Goal: Communication & Community: Answer question/provide support

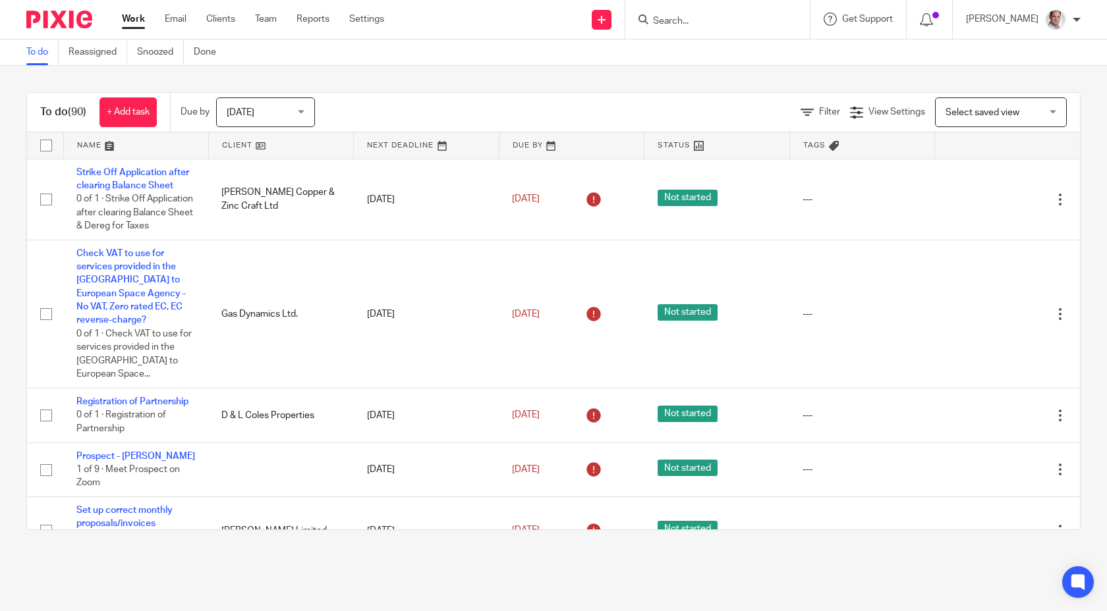
click at [732, 13] on form at bounding box center [721, 19] width 140 height 16
click at [719, 21] on input "Search" at bounding box center [710, 22] width 119 height 12
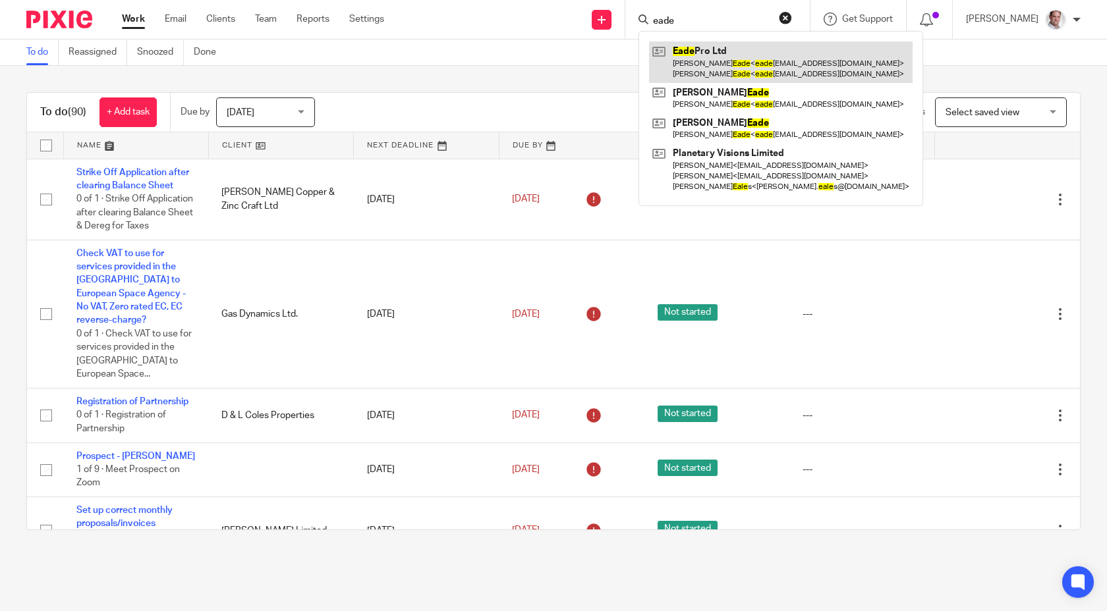
type input "eade"
click at [726, 48] on link at bounding box center [780, 62] width 263 height 41
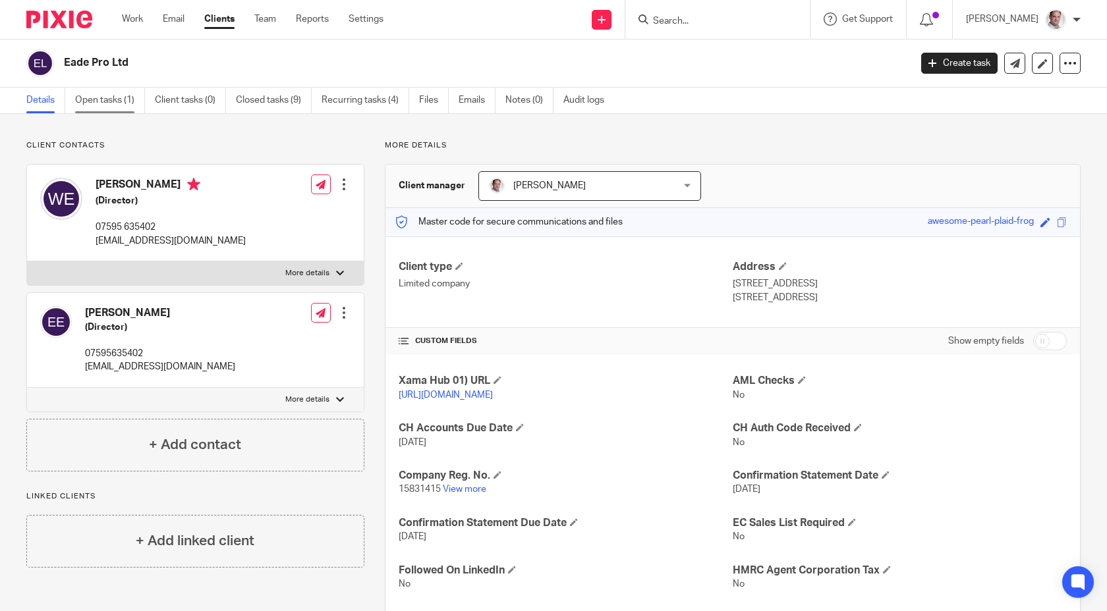
click at [102, 101] on link "Open tasks (1)" at bounding box center [110, 101] width 70 height 26
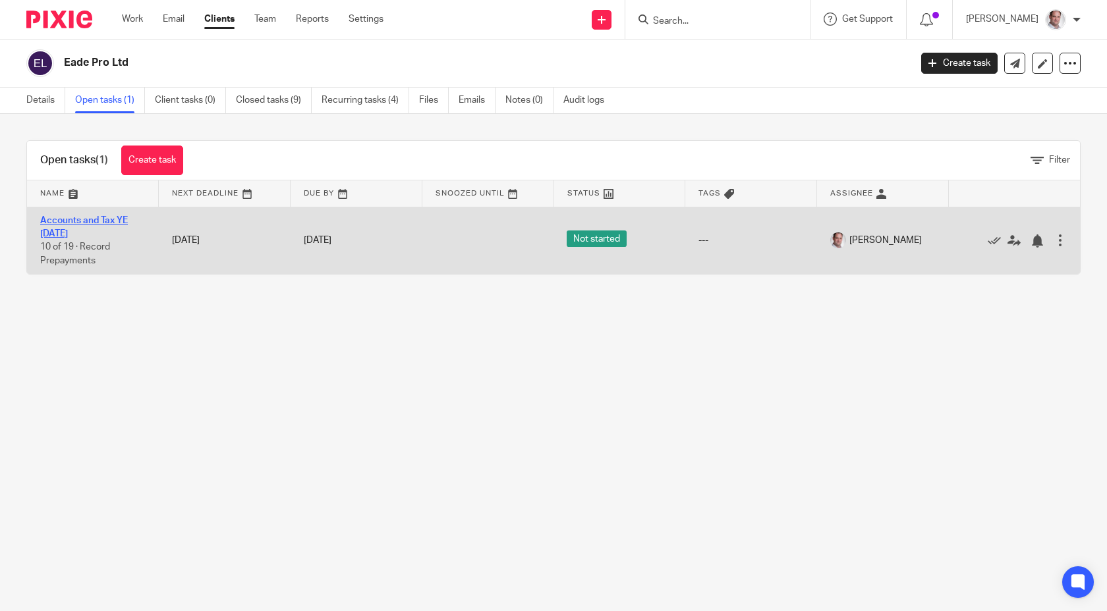
click at [97, 217] on link "Accounts and Tax YE [DATE]" at bounding box center [84, 227] width 88 height 22
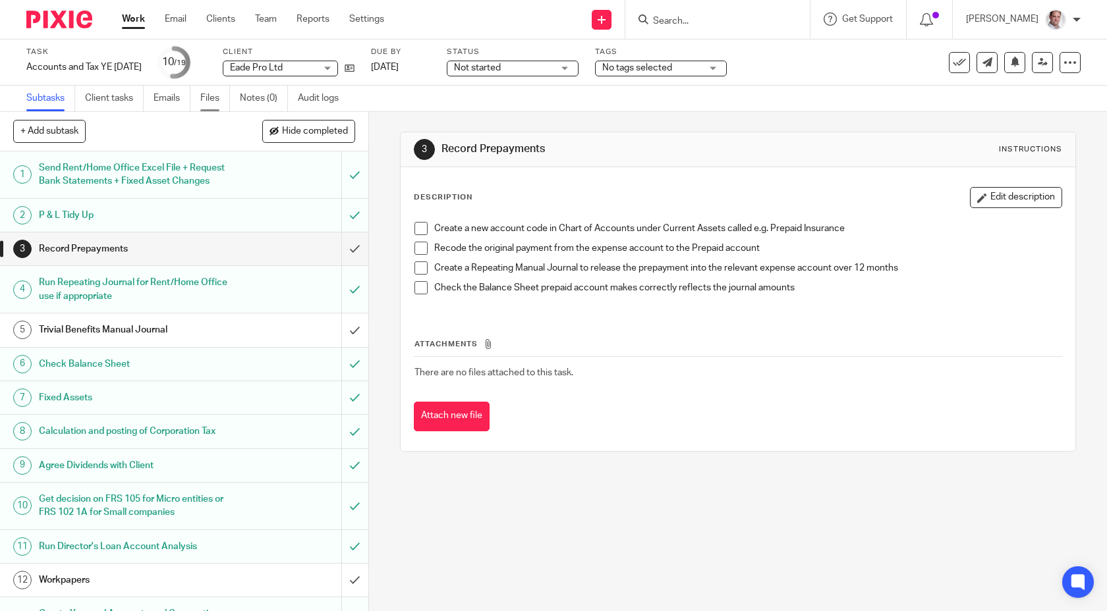
click at [211, 101] on link "Files" at bounding box center [215, 99] width 30 height 26
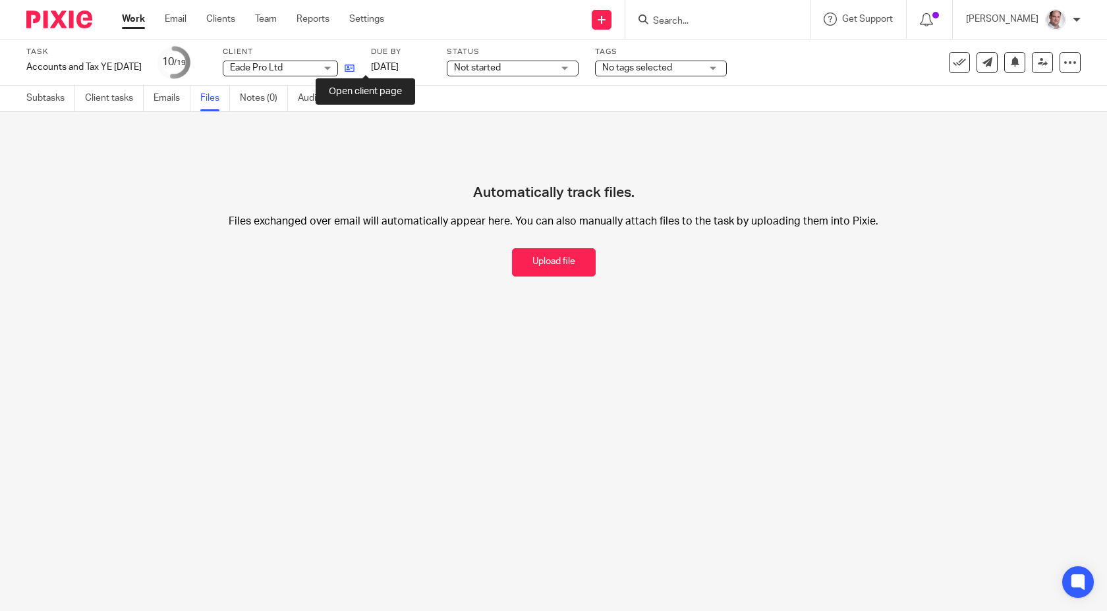
click at [354, 67] on icon at bounding box center [350, 68] width 10 height 10
click at [47, 103] on link "Subtasks" at bounding box center [50, 99] width 49 height 26
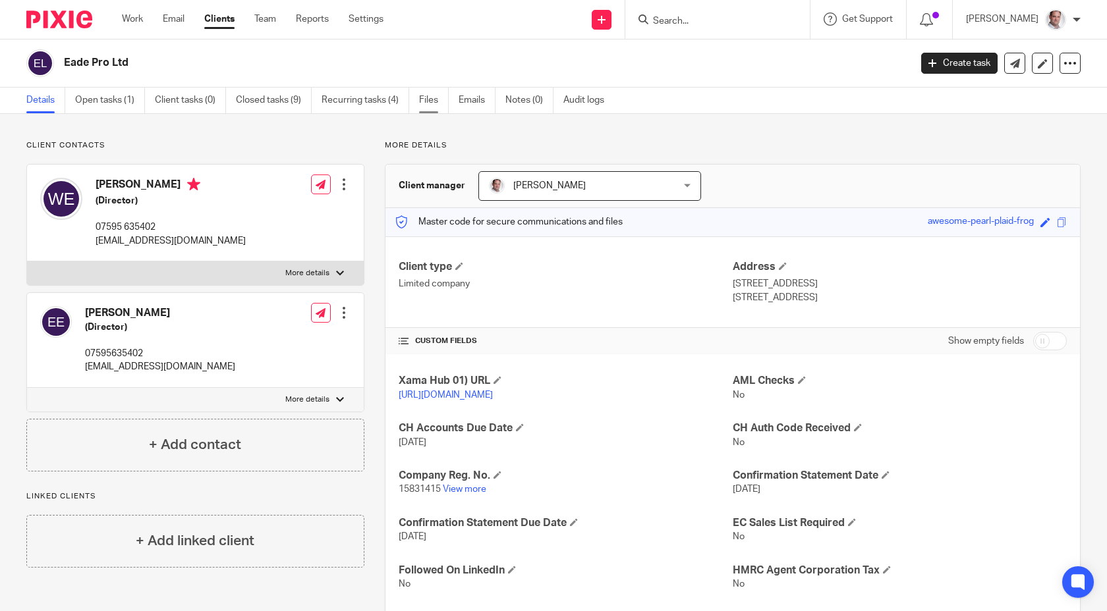
click at [433, 97] on link "Files" at bounding box center [434, 101] width 30 height 26
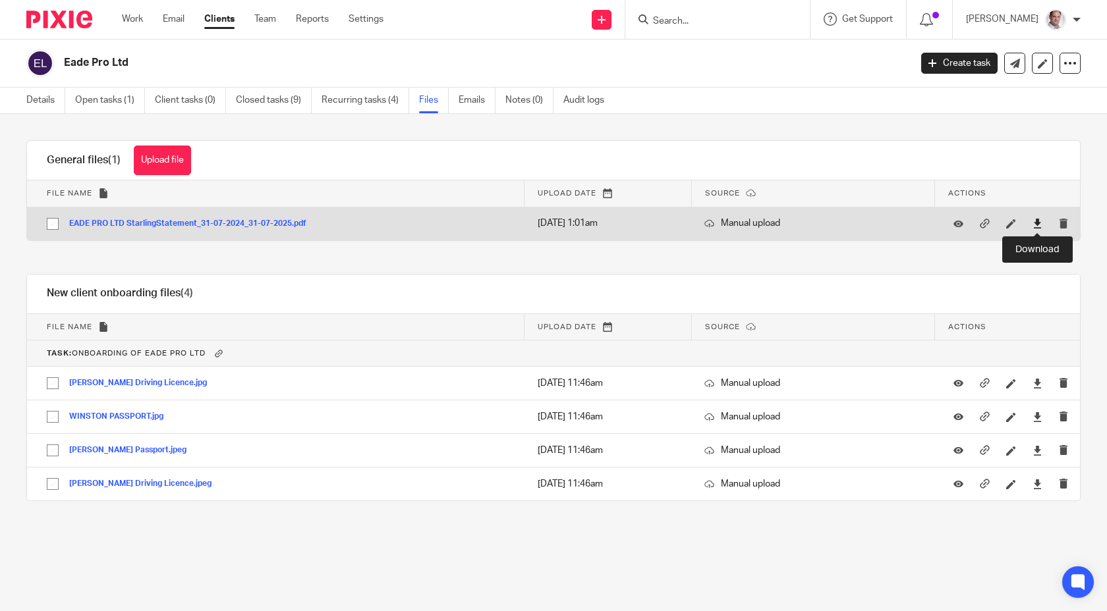
click at [1036, 223] on icon at bounding box center [1037, 224] width 10 height 10
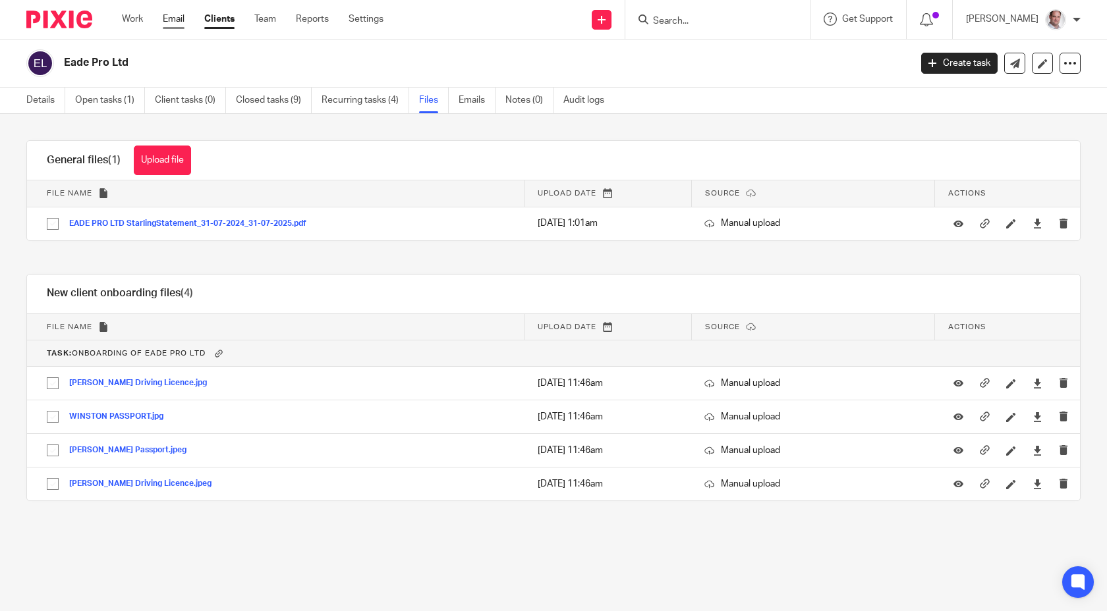
click at [174, 21] on link "Email" at bounding box center [174, 19] width 22 height 13
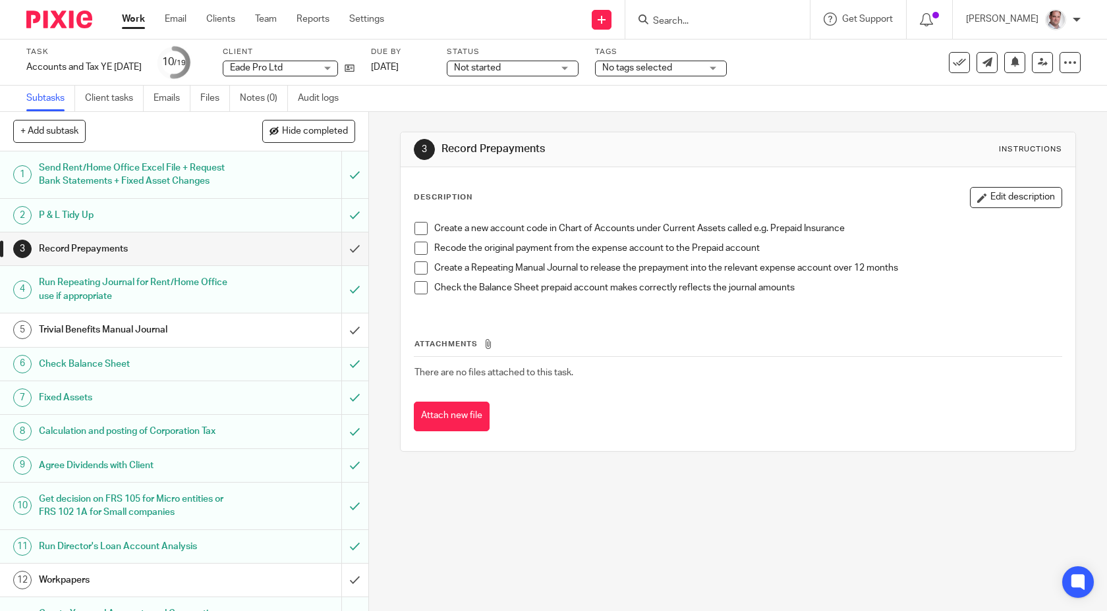
scroll to position [277, 0]
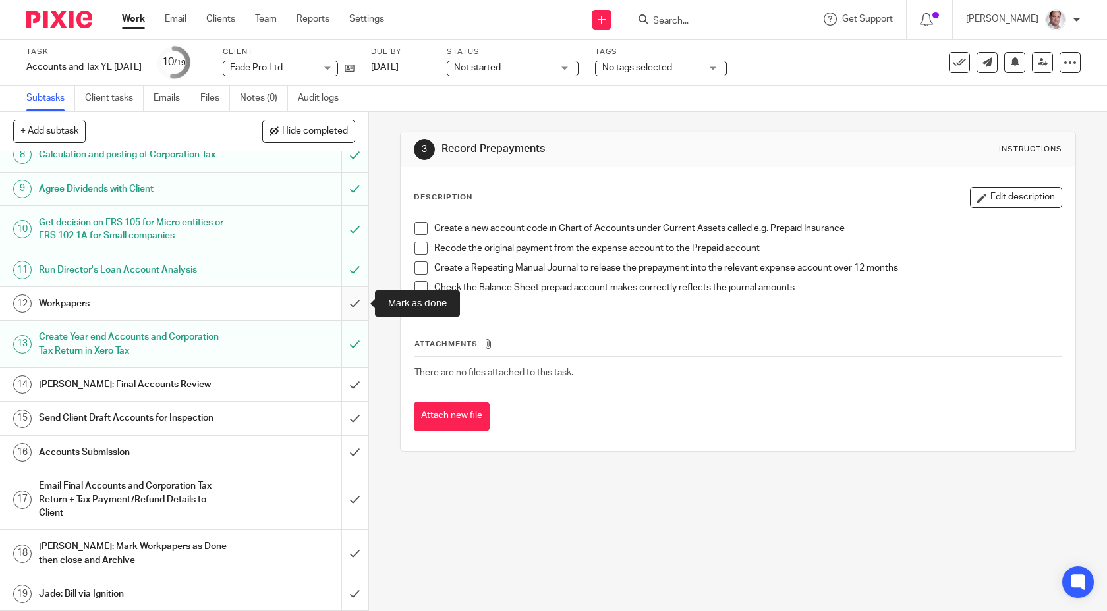
click at [355, 300] on input "submit" at bounding box center [184, 303] width 368 height 33
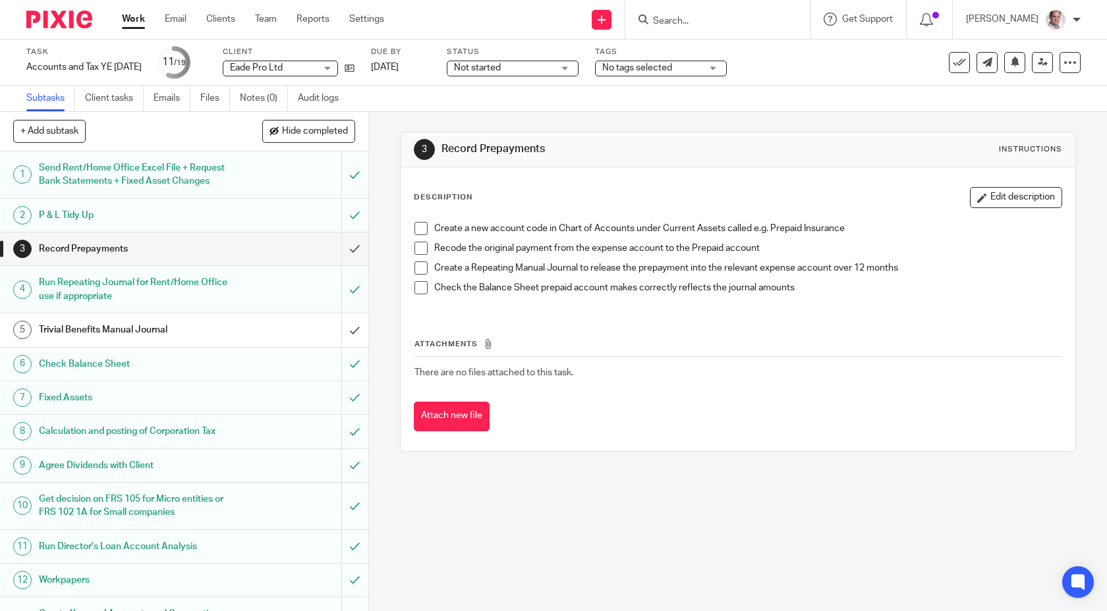
scroll to position [277, 0]
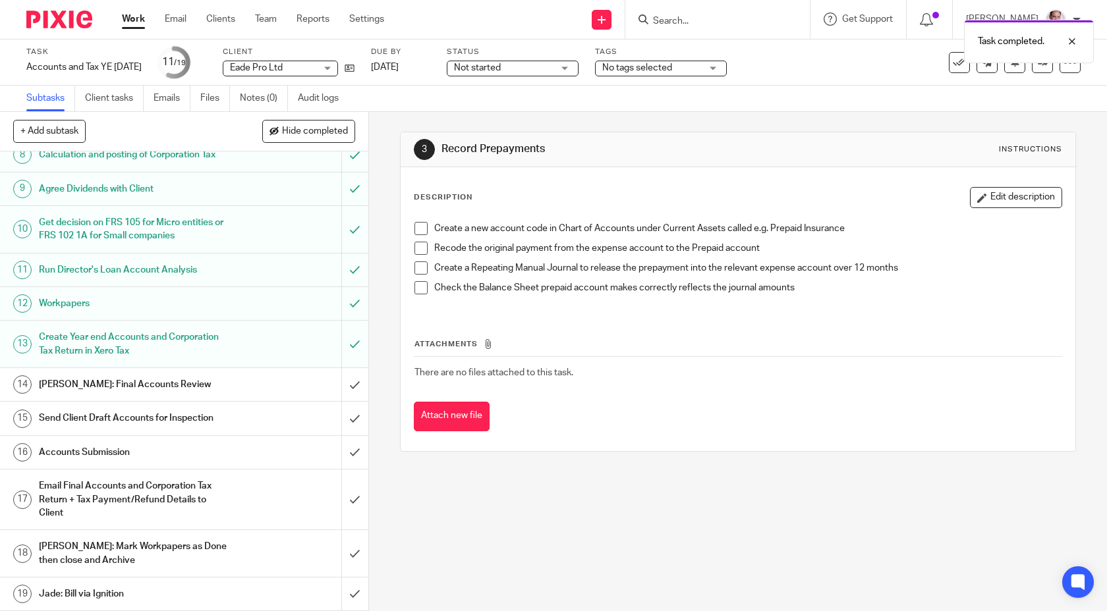
click at [107, 387] on h1 "[PERSON_NAME]: Final Accounts Review" at bounding box center [135, 385] width 193 height 20
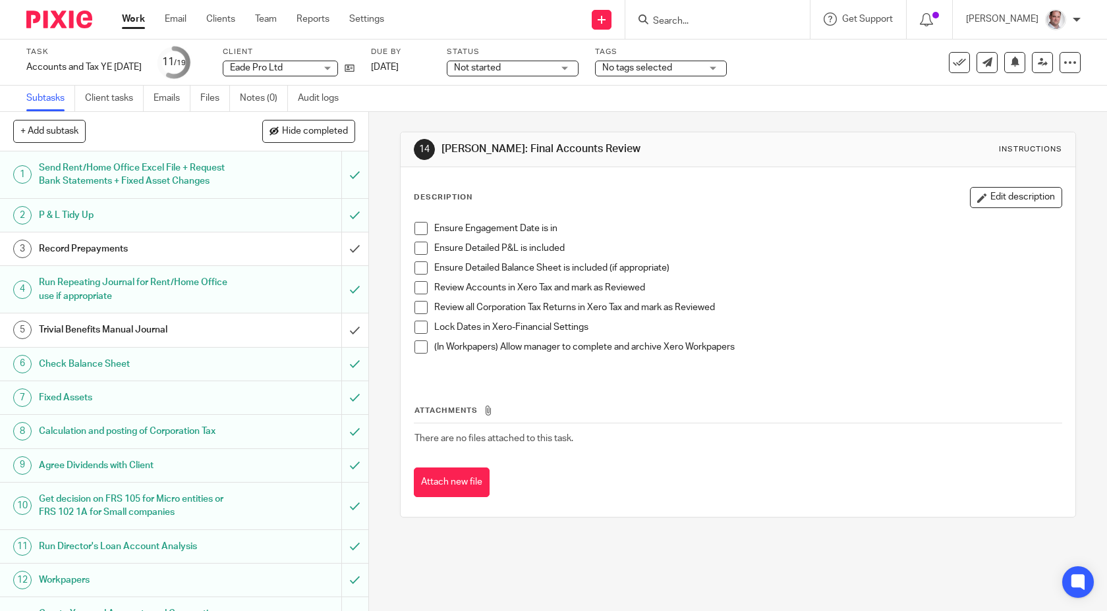
click at [418, 228] on span at bounding box center [420, 228] width 13 height 13
click at [422, 248] on span at bounding box center [420, 248] width 13 height 13
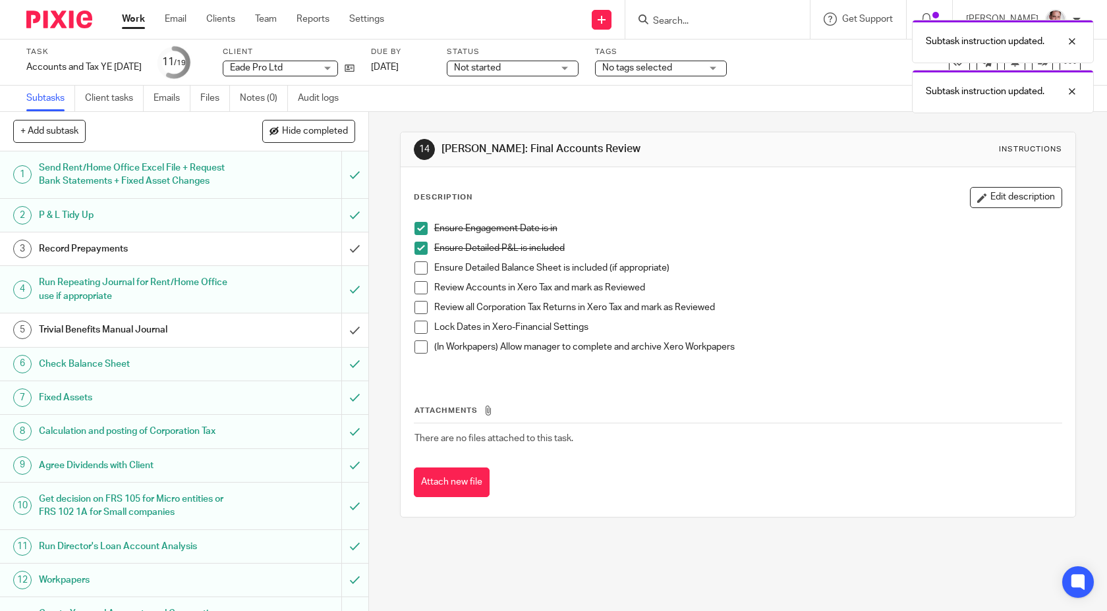
click at [422, 268] on span at bounding box center [420, 268] width 13 height 13
click at [422, 325] on span at bounding box center [420, 327] width 13 height 13
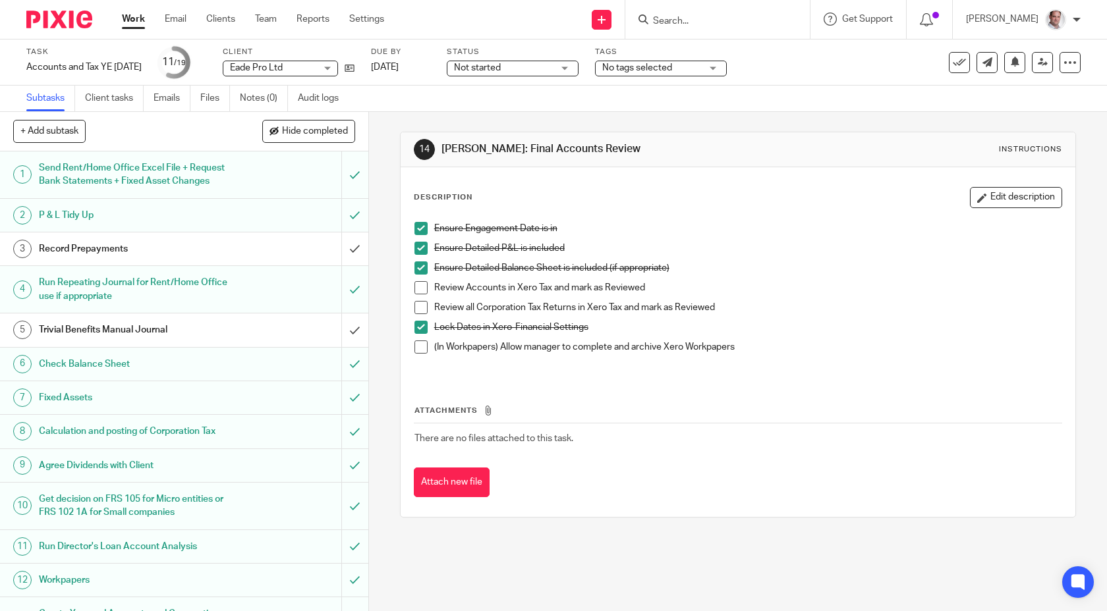
click at [422, 285] on span at bounding box center [420, 287] width 13 height 13
click at [422, 302] on span at bounding box center [420, 307] width 13 height 13
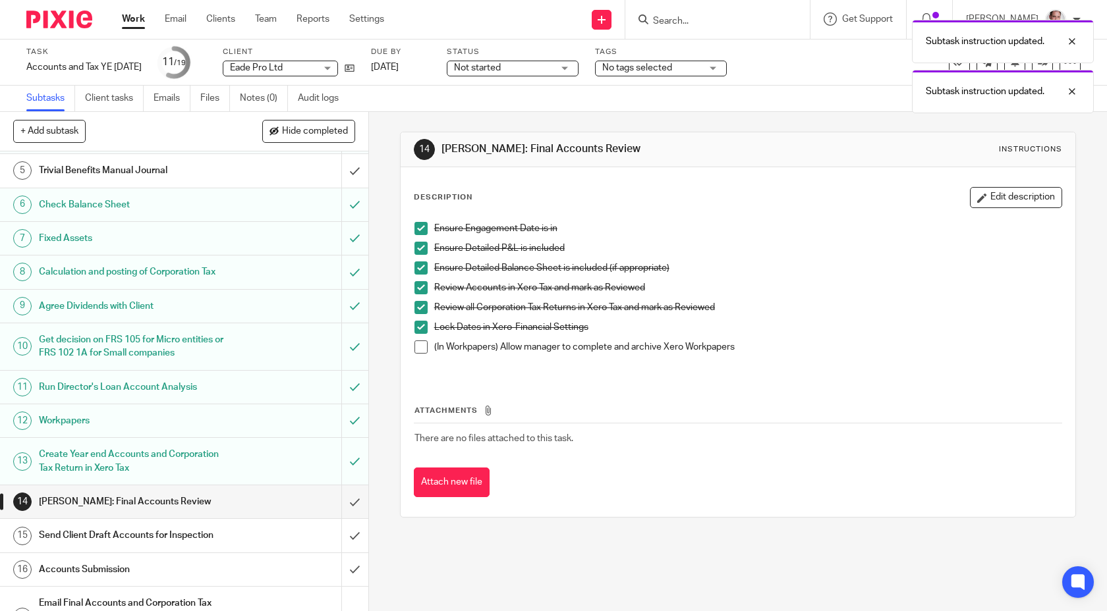
scroll to position [167, 0]
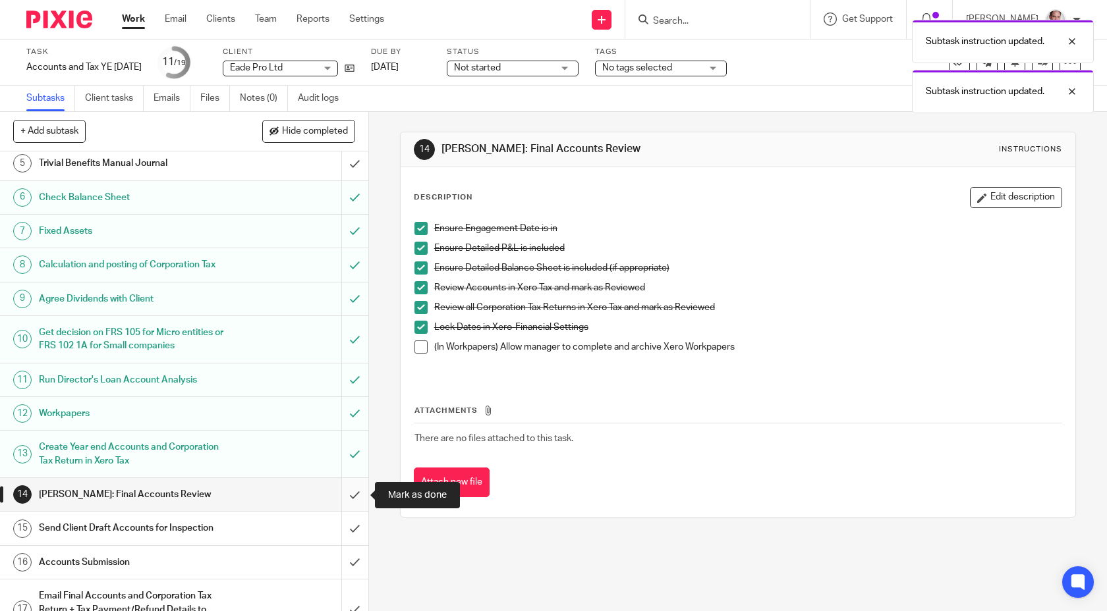
click at [350, 496] on input "submit" at bounding box center [184, 494] width 368 height 33
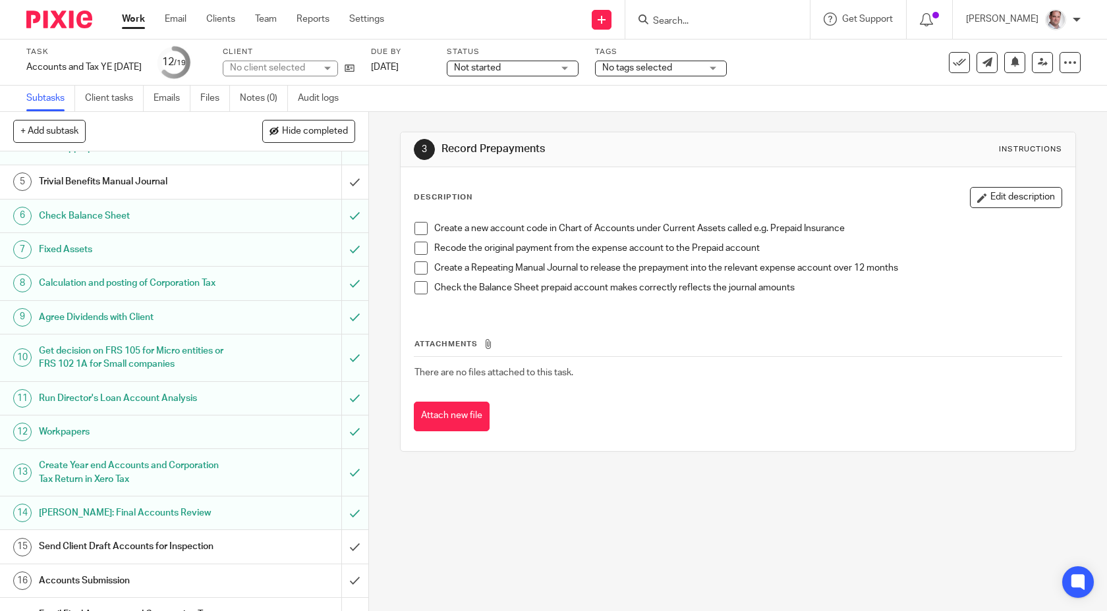
scroll to position [277, 0]
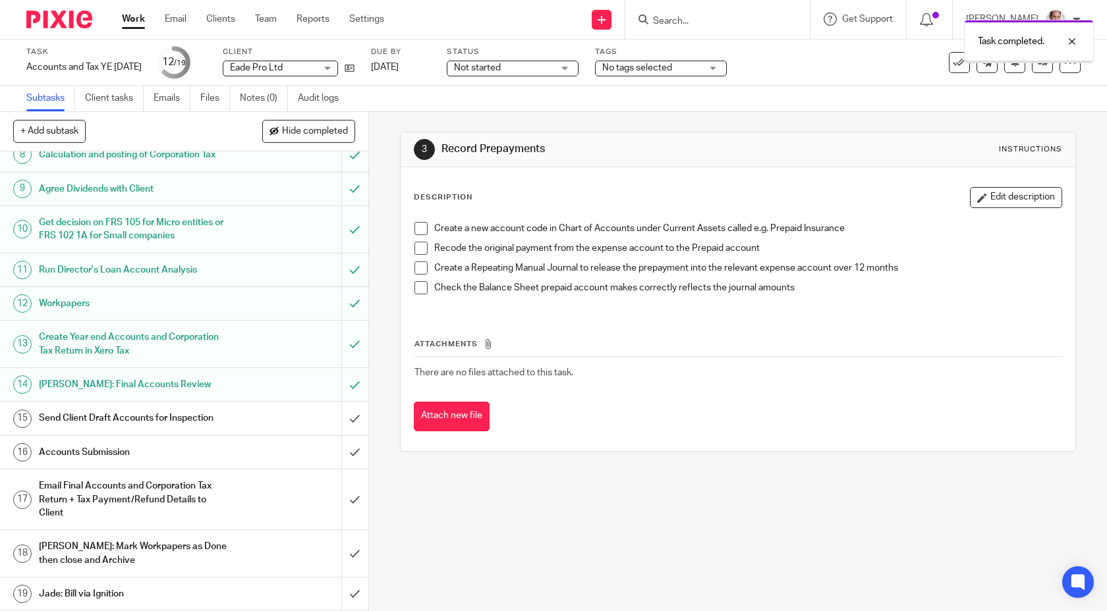
click at [174, 424] on h1 "Send Client Draft Accounts for Inspection" at bounding box center [135, 418] width 193 height 20
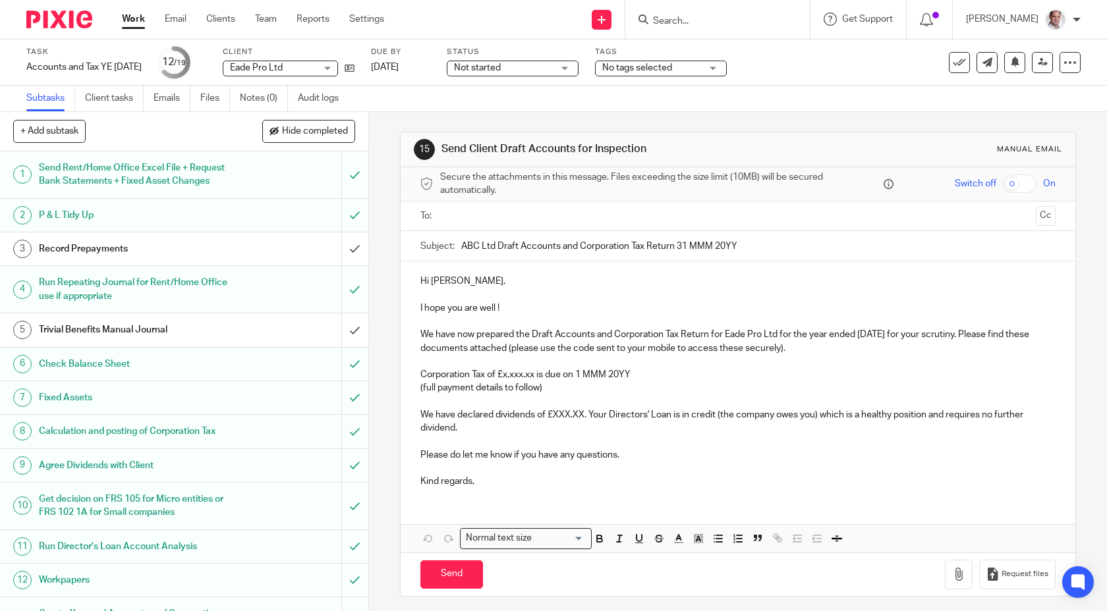
click at [482, 214] on input "text" at bounding box center [738, 216] width 586 height 15
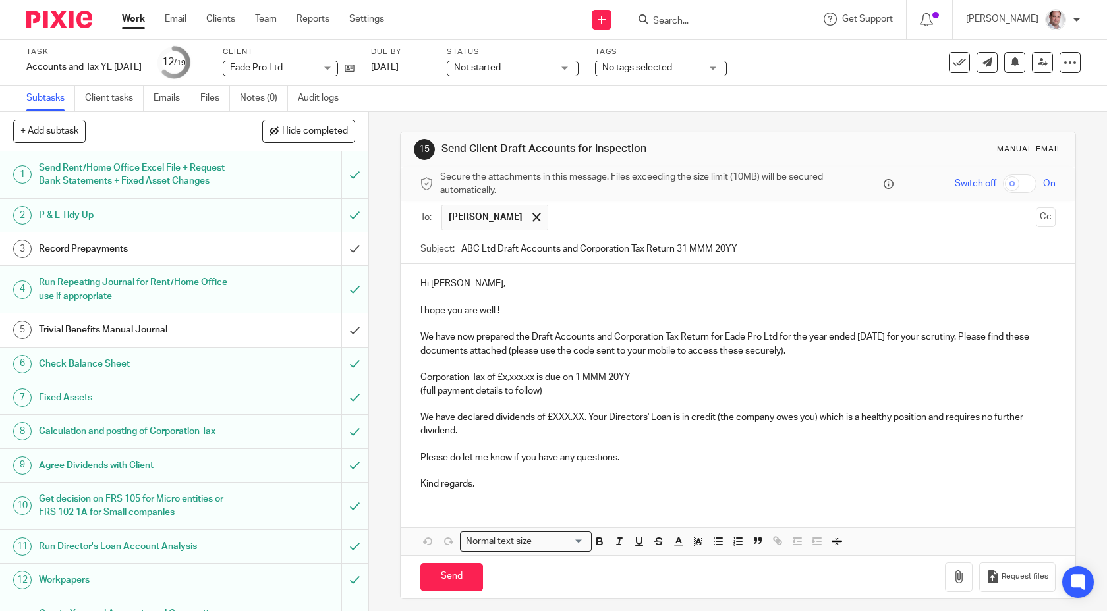
click at [1024, 186] on input "checkbox" at bounding box center [1020, 184] width 34 height 18
checkbox input "true"
drag, startPoint x: 778, startPoint y: 337, endPoint x: 727, endPoint y: 340, distance: 50.8
click at [727, 340] on p "We have now prepared the Draft Accounts and Corporation Tax Return for Eade Pro…" at bounding box center [738, 344] width 636 height 27
copy p "Eade Pro Ltd"
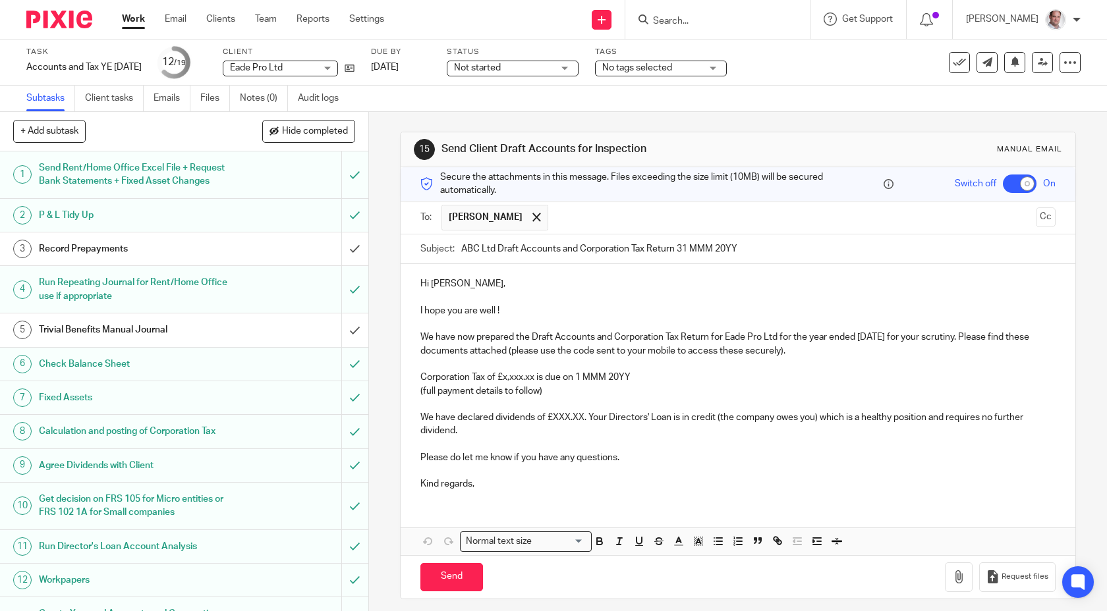
drag, startPoint x: 495, startPoint y: 248, endPoint x: 437, endPoint y: 242, distance: 58.2
click at [437, 242] on div "Subject: ABC Ltd Draft Accounts and Corporation Tax Return 31 MMM 20YY" at bounding box center [738, 250] width 636 height 30
paste input "Eade Pro"
drag, startPoint x: 907, startPoint y: 338, endPoint x: 859, endPoint y: 338, distance: 48.1
click at [859, 338] on p "We have now prepared the Draft Accounts and Corporation Tax Return for Eade Pro…" at bounding box center [738, 344] width 636 height 27
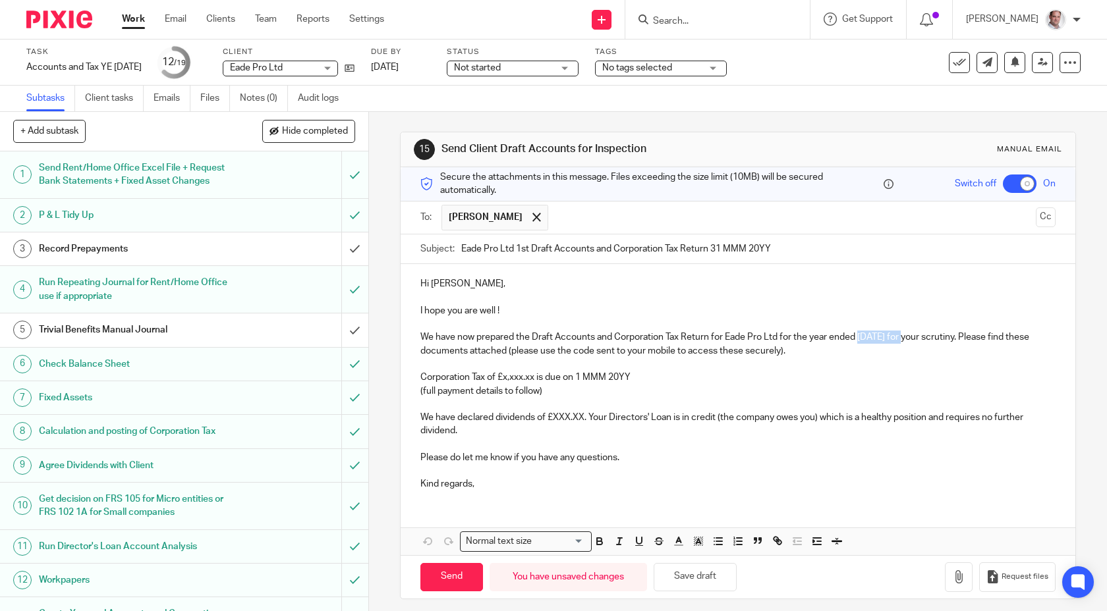
copy p "31 Jul 2025"
drag, startPoint x: 775, startPoint y: 246, endPoint x: 713, endPoint y: 244, distance: 62.0
click at [713, 244] on input "Eade Pro Ltd 1st Draft Accounts and Corporation Tax Return 31 MMM 20YY" at bounding box center [758, 250] width 595 height 30
paste input "Jul 2025"
type input "Eade Pro Ltd 1st Draft Accounts and Corporation Tax Return [DATE]"
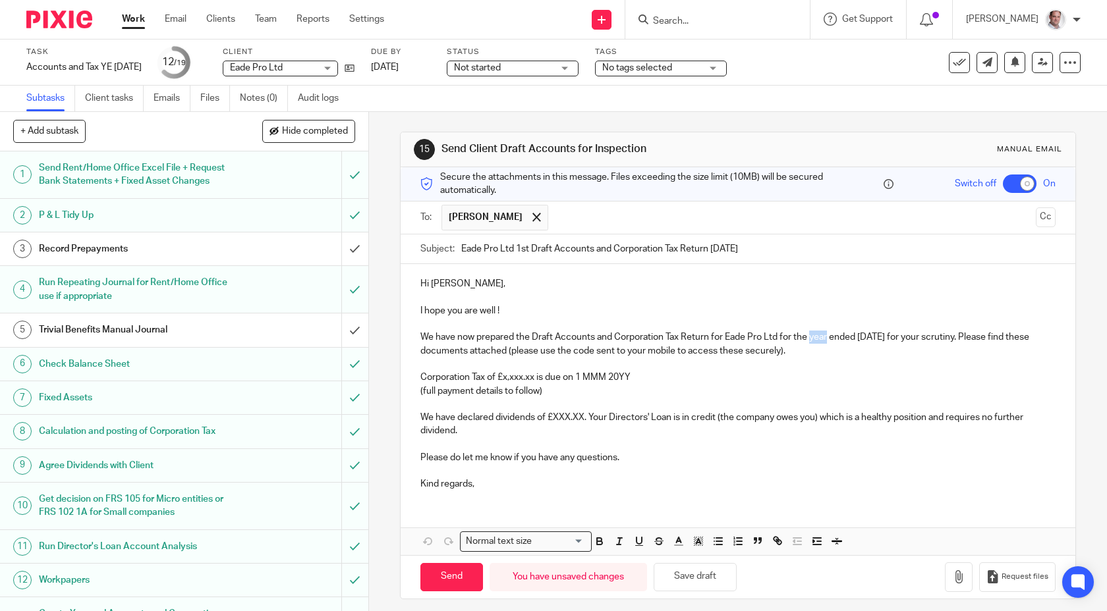
drag, startPoint x: 827, startPoint y: 338, endPoint x: 809, endPoint y: 338, distance: 17.8
click at [809, 338] on p "We have now prepared the Draft Accounts and Corporation Tax Return for Eade Pro…" at bounding box center [738, 344] width 636 height 27
click at [989, 337] on p "We have now prepared the Draft Accounts and Corporation Tax Return for Eade Pro…" at bounding box center [738, 344] width 636 height 27
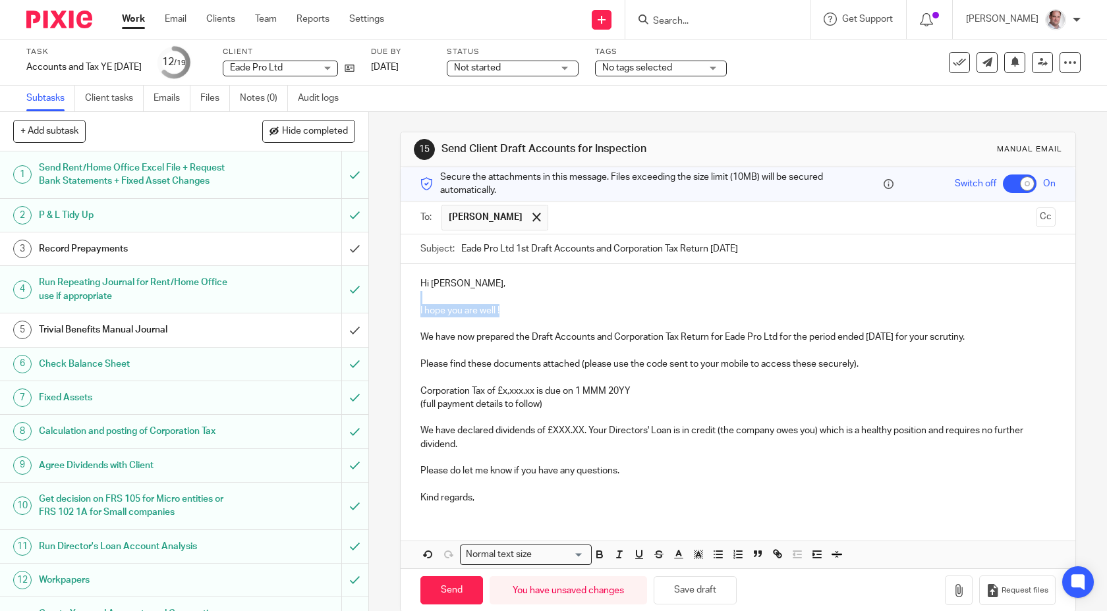
drag, startPoint x: 521, startPoint y: 311, endPoint x: 422, endPoint y: 298, distance: 99.6
click at [422, 298] on div "Hi Winston, I hope you are well ! We have now prepared the Draft Accounts and C…" at bounding box center [738, 389] width 675 height 250
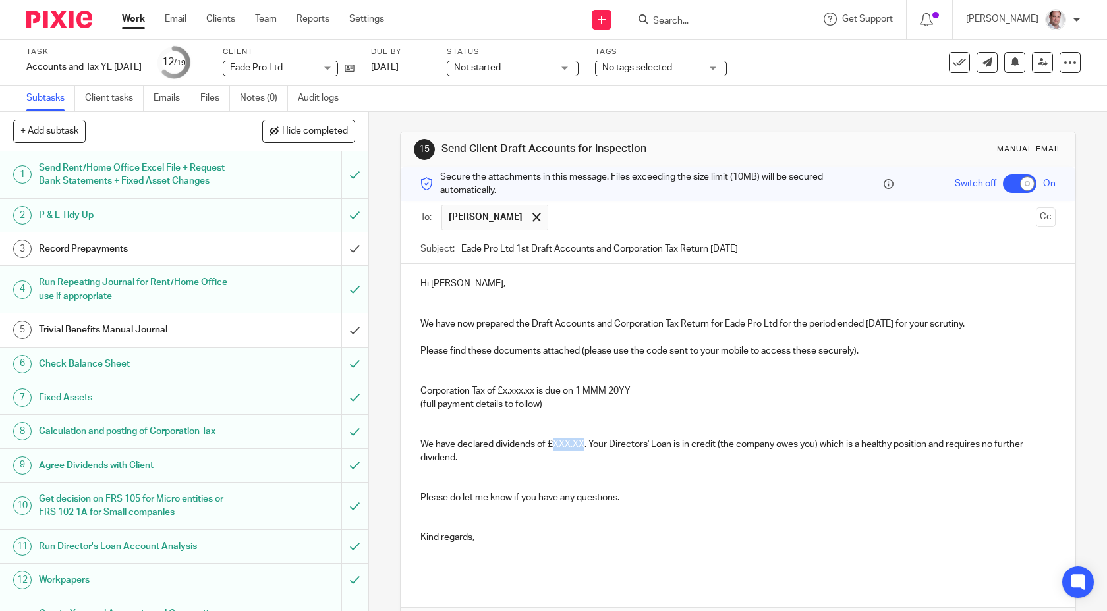
drag, startPoint x: 584, startPoint y: 441, endPoint x: 552, endPoint y: 443, distance: 32.3
click at [552, 443] on p "We have declared dividends of £XXX.XX. Your Directors' Loan is in credit (the c…" at bounding box center [738, 451] width 636 height 27
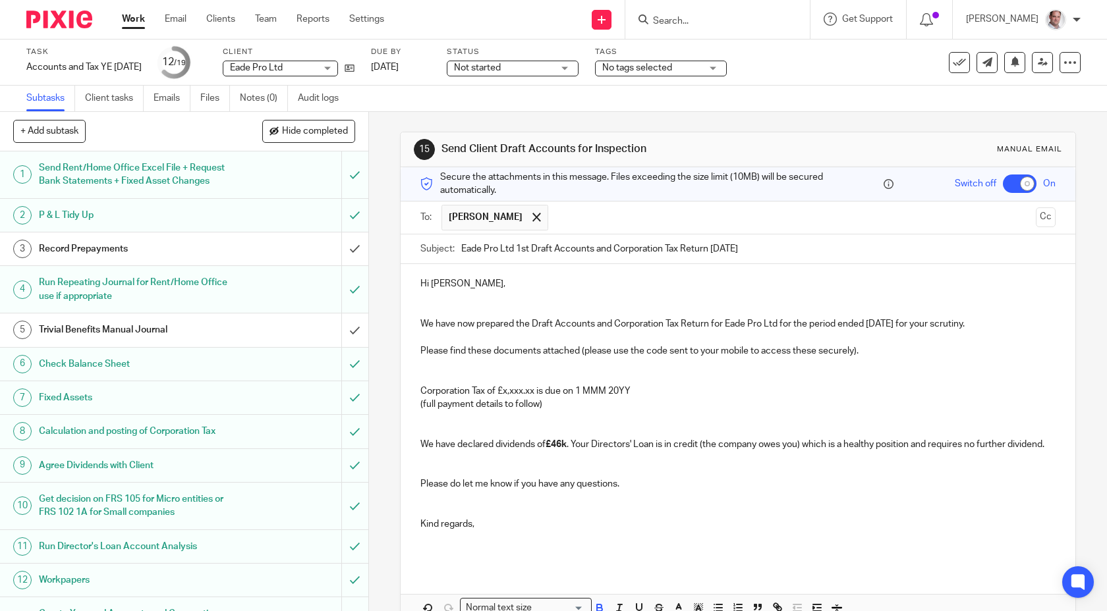
click at [647, 431] on p at bounding box center [738, 430] width 636 height 13
drag, startPoint x: 535, startPoint y: 389, endPoint x: 501, endPoint y: 391, distance: 33.7
click at [501, 391] on p "Corporation Tax of £x,xxx.xx is due on 1 MMM 20YY" at bounding box center [738, 391] width 636 height 13
click at [653, 393] on p "Corporation Tax of £14,238.22 is due on 1 MMM 20YY" at bounding box center [738, 391] width 636 height 13
drag, startPoint x: 643, startPoint y: 387, endPoint x: 576, endPoint y: 389, distance: 67.2
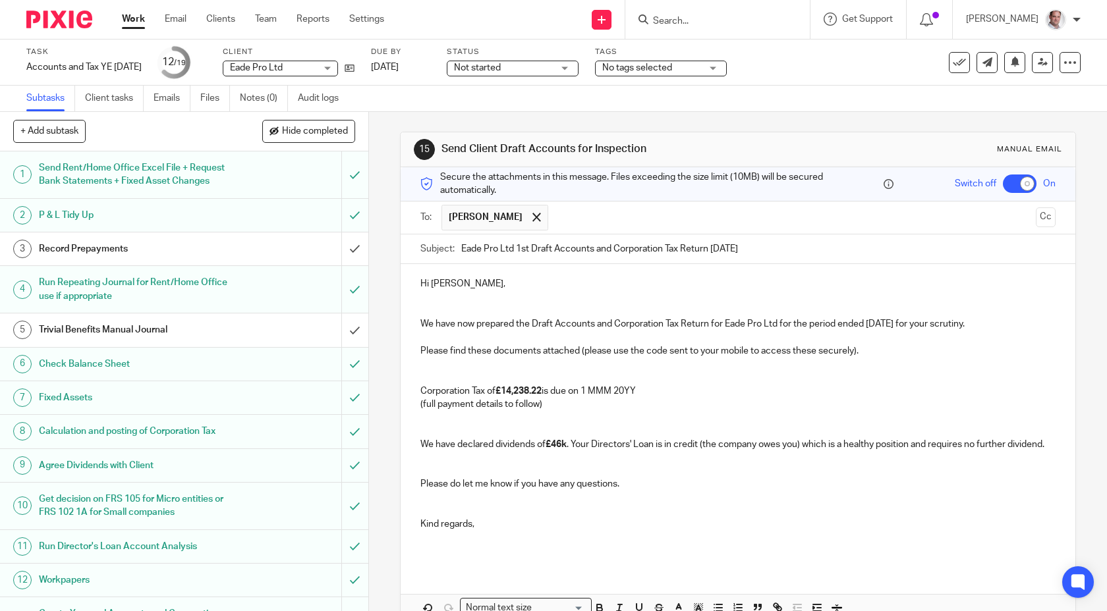
click at [576, 389] on p "Corporation Tax of £14,238.22 is due on 1 MMM 20YY" at bounding box center [738, 391] width 636 height 13
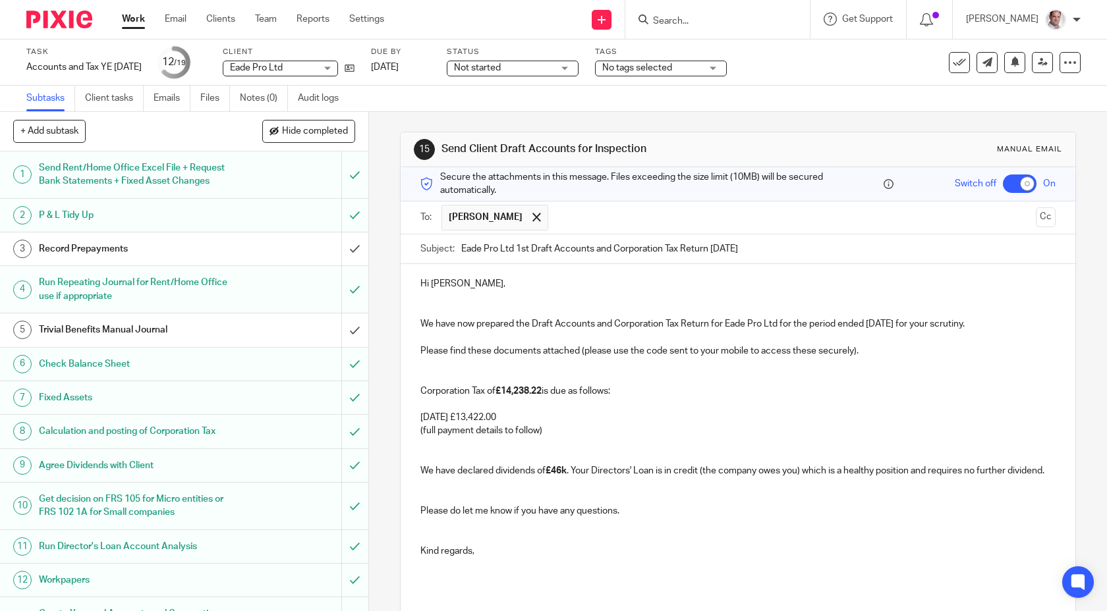
drag, startPoint x: 470, startPoint y: 416, endPoint x: 418, endPoint y: 416, distance: 52.7
click at [418, 416] on div "Hi Winston, We have now prepared the Draft Accounts and Corporation Tax Return …" at bounding box center [738, 429] width 675 height 330
click at [611, 424] on p "(full payment details to follow)" at bounding box center [738, 430] width 636 height 13
click at [475, 418] on strong "10 Apr 2026 £13,422.00" at bounding box center [459, 417] width 78 height 9
drag, startPoint x: 472, startPoint y: 413, endPoint x: 422, endPoint y: 410, distance: 50.2
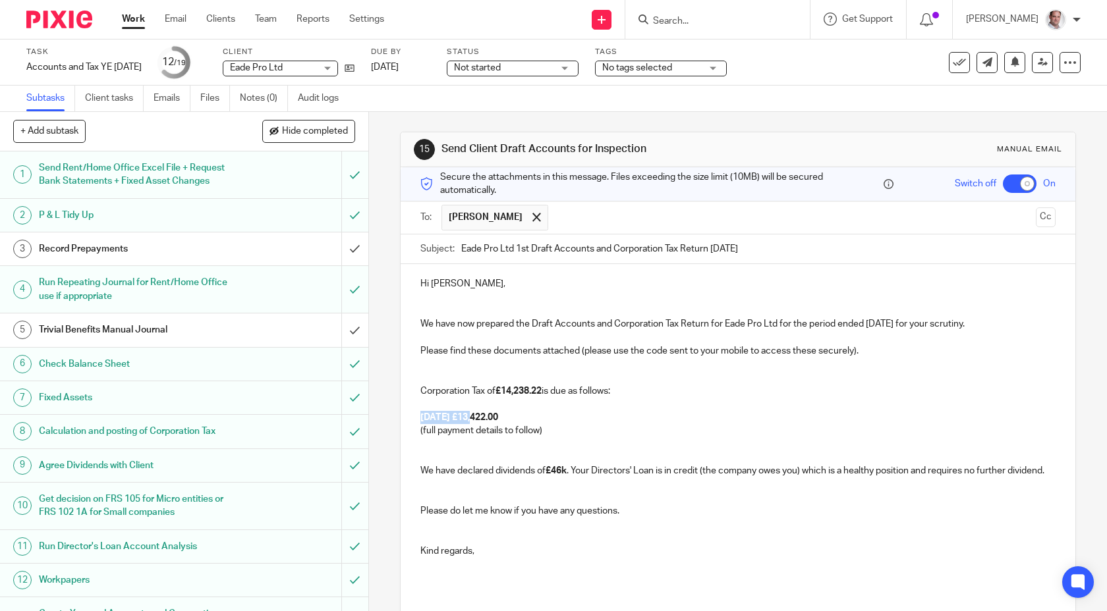
click at [422, 410] on p "10 Apr 2026 £13,422.00" at bounding box center [738, 411] width 636 height 27
click at [472, 420] on strong "£13,422.00" at bounding box center [471, 417] width 46 height 9
click at [543, 409] on p "10 Apr 2026 : £13,422.00" at bounding box center [738, 411] width 636 height 27
click at [545, 412] on p "10 Apr 2026 : £13,422.00" at bounding box center [738, 411] width 636 height 27
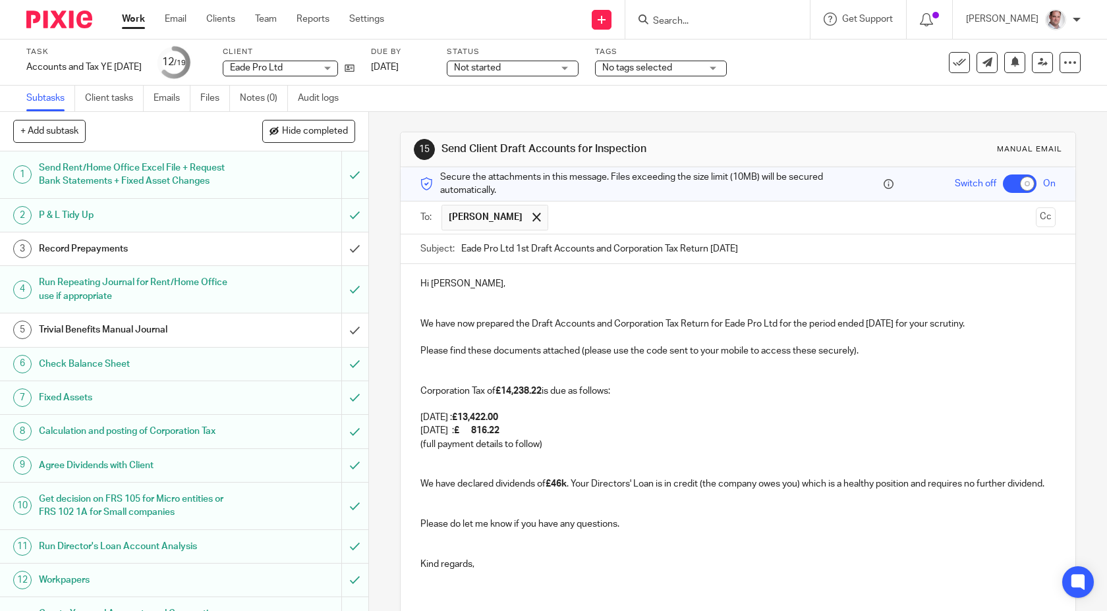
click at [595, 425] on p "1st May 2026 : £ 816.22" at bounding box center [738, 430] width 636 height 13
click at [499, 431] on strong "816.22" at bounding box center [485, 430] width 28 height 9
click at [550, 432] on p "1st May 2026 : £816.22" at bounding box center [738, 430] width 636 height 13
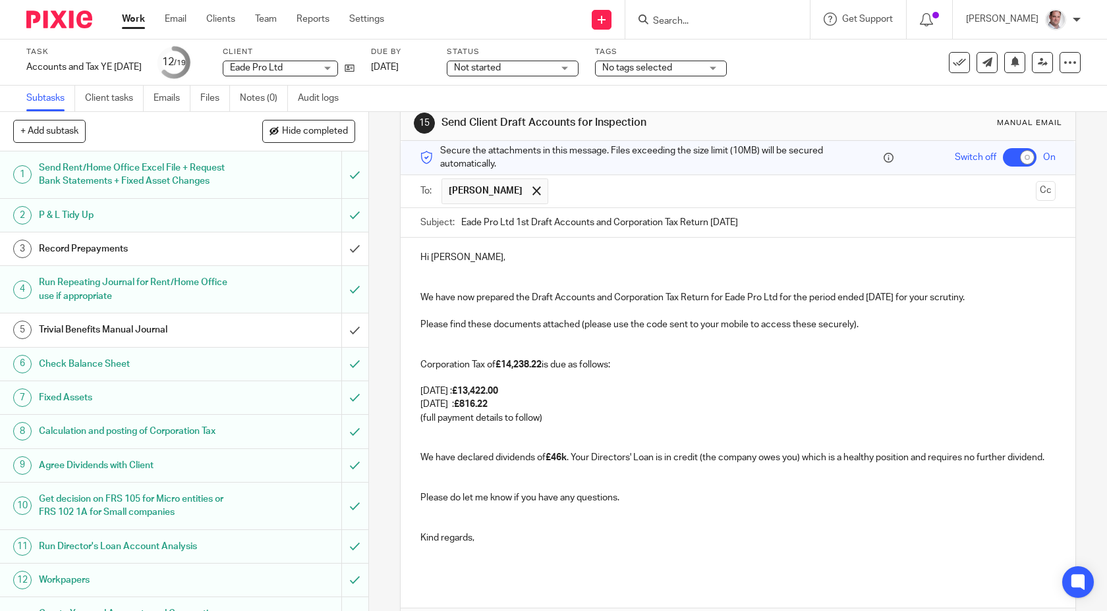
scroll to position [26, 0]
click at [414, 72] on link "28 Sep 2025" at bounding box center [400, 68] width 59 height 14
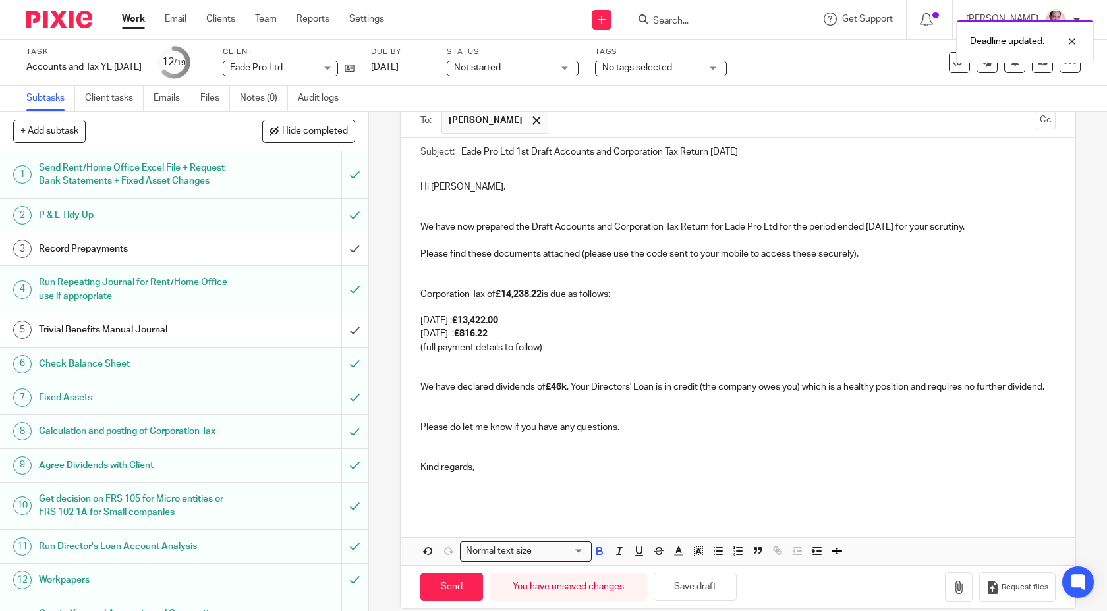
scroll to position [114, 0]
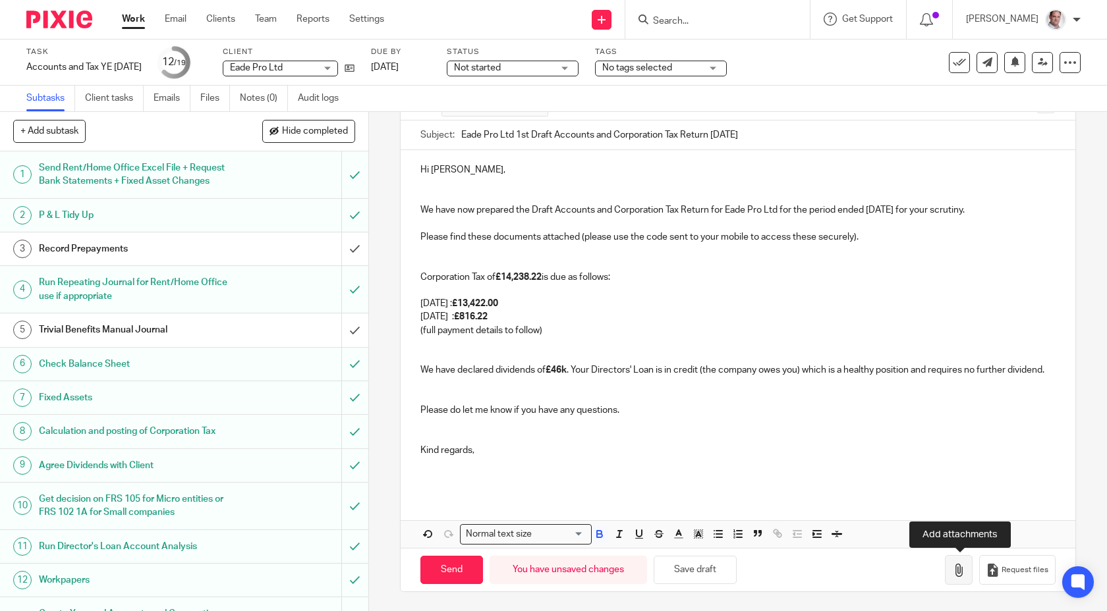
click at [960, 570] on icon "button" at bounding box center [958, 570] width 13 height 13
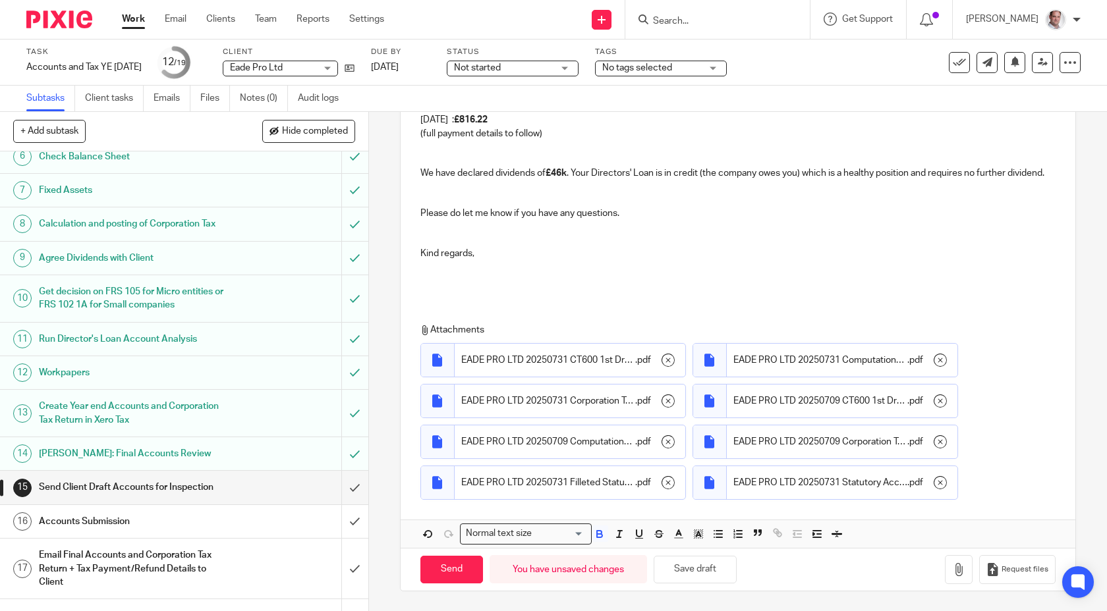
scroll to position [219, 0]
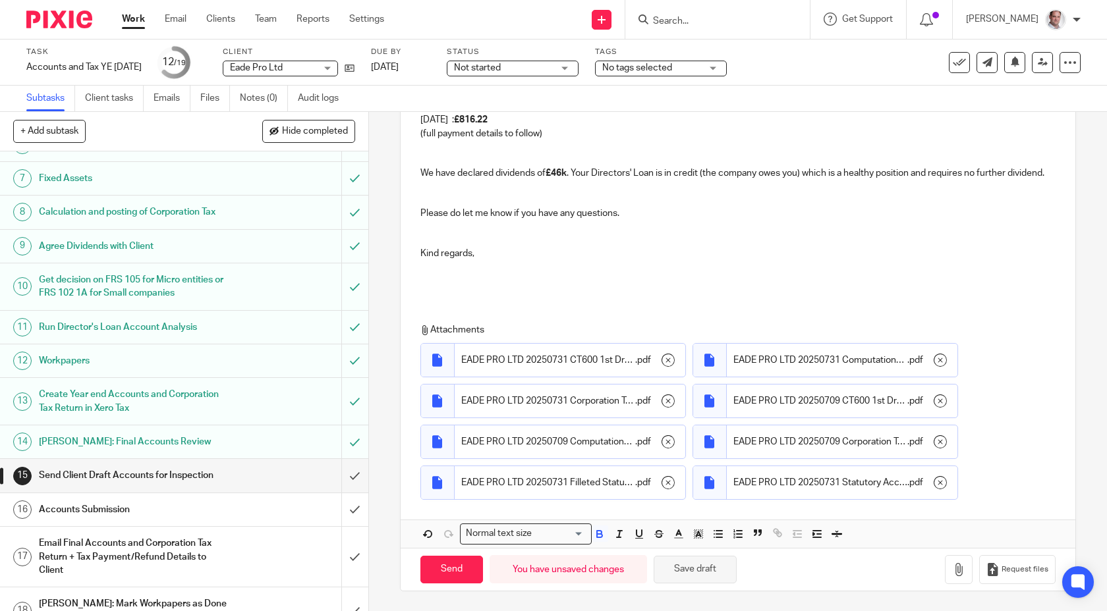
click at [701, 573] on button "Save draft" at bounding box center [694, 570] width 83 height 28
click at [167, 547] on h1 "Email Final Accounts and Corporation Tax Return + Tax Payment/Refund Details to…" at bounding box center [135, 557] width 193 height 47
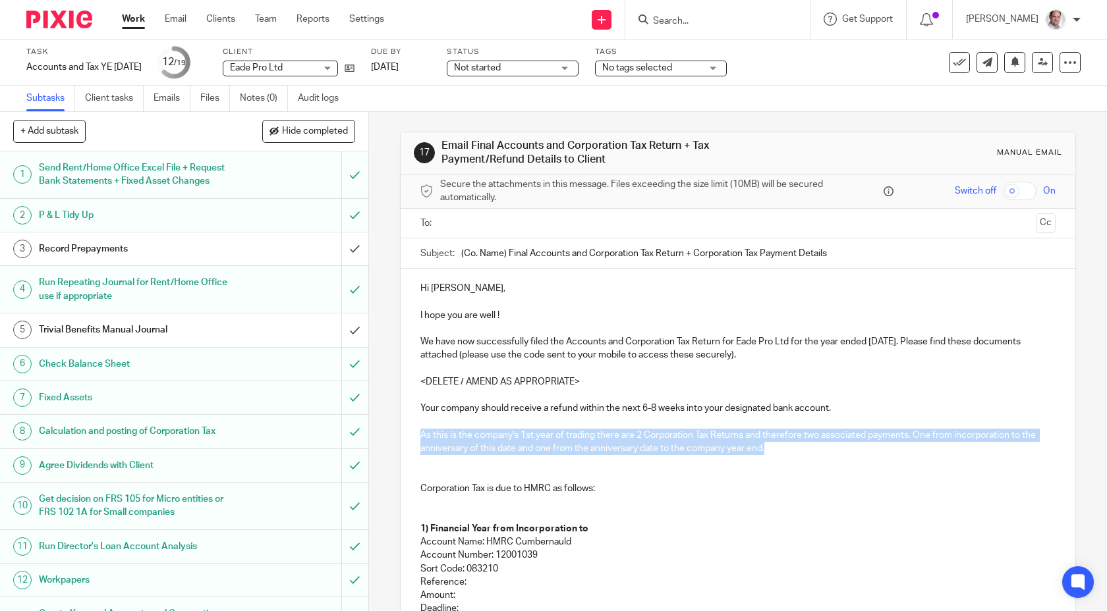
drag, startPoint x: 778, startPoint y: 453, endPoint x: 420, endPoint y: 435, distance: 358.1
click at [420, 435] on p "As this is the company's 1st year of trading there are 2 Corporation Tax Return…" at bounding box center [738, 442] width 636 height 27
copy p "As this is the company's 1st year of trading there are 2 Corporation Tax Return…"
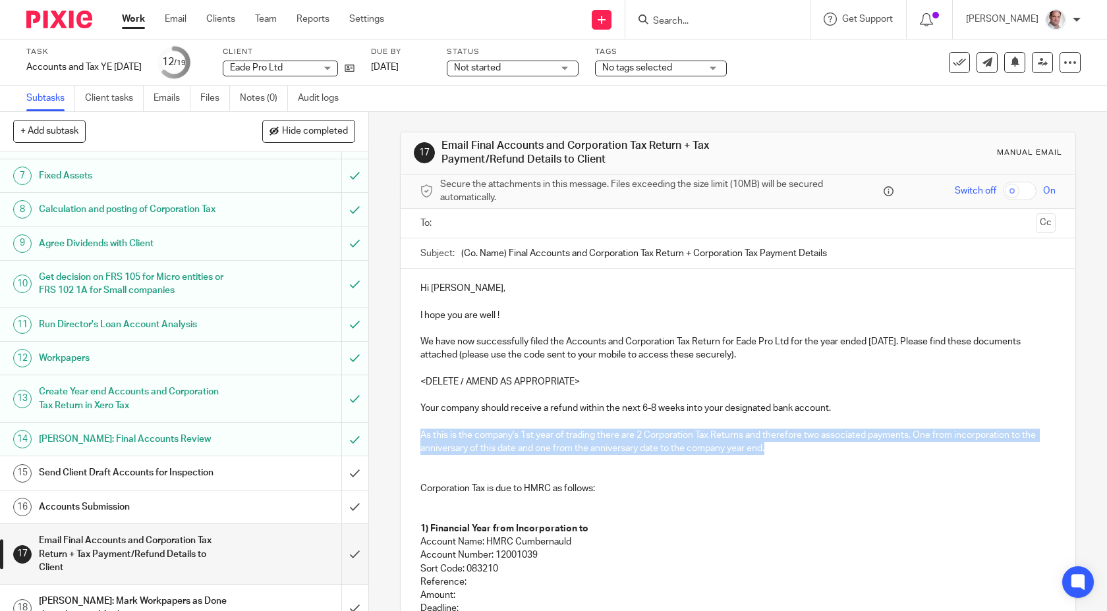
scroll to position [230, 0]
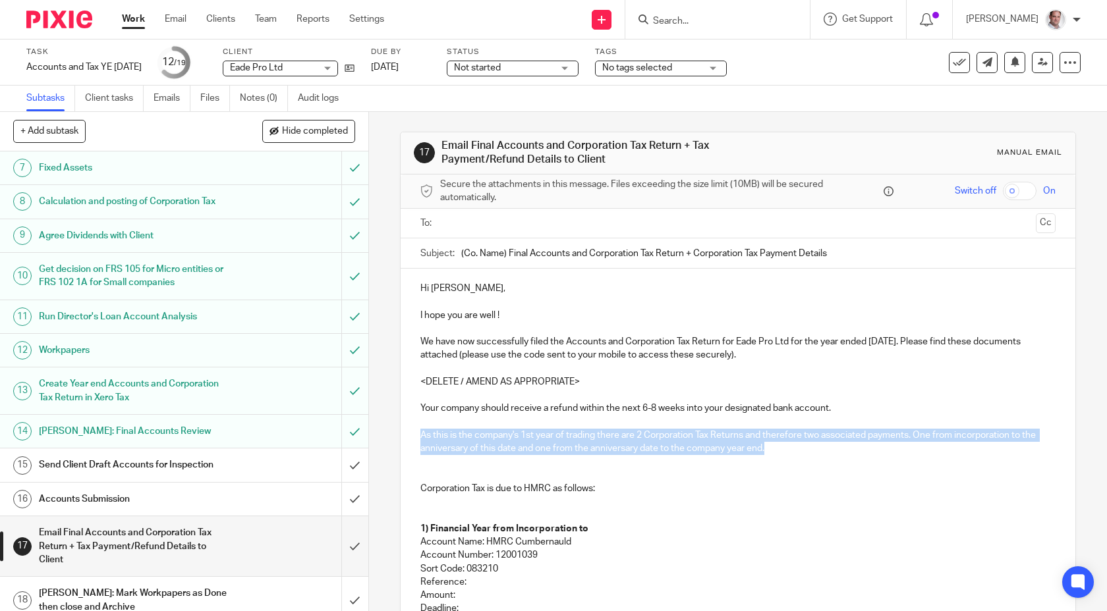
click at [140, 465] on h1 "Send Client Draft Accounts for Inspection" at bounding box center [135, 465] width 193 height 20
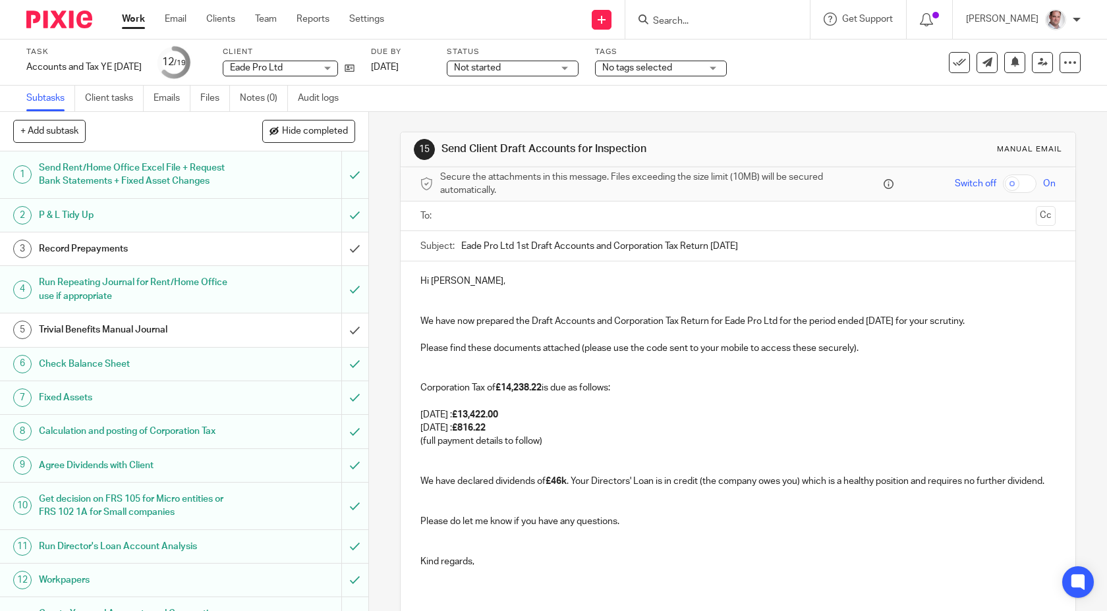
click at [462, 364] on p at bounding box center [738, 361] width 636 height 13
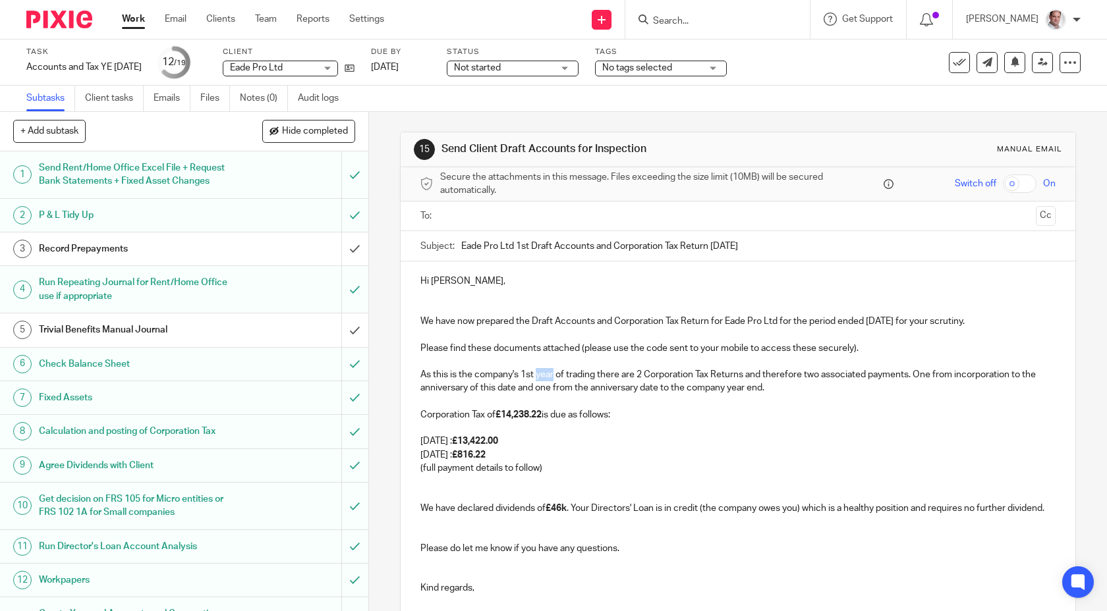
drag, startPoint x: 553, startPoint y: 374, endPoint x: 538, endPoint y: 374, distance: 15.8
click at [538, 374] on p "As this is the company's 1st year of trading there are 2 Corporation Tax Return…" at bounding box center [738, 381] width 636 height 27
click at [607, 375] on p "As this is the company's 1st period of trading there are 2 Corporation Tax Retu…" at bounding box center [738, 381] width 636 height 27
click at [420, 439] on p "10th Apr 2026 : £13,422.00" at bounding box center [738, 435] width 636 height 27
click at [430, 402] on p at bounding box center [738, 401] width 636 height 13
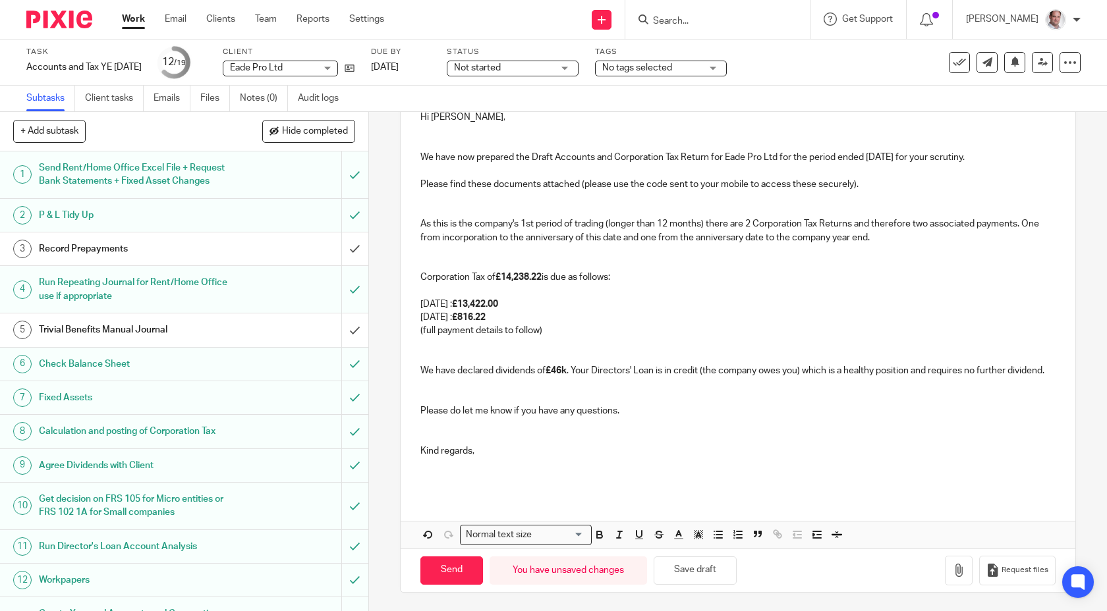
scroll to position [165, 0]
click at [464, 484] on div "Hi Winston, We have now prepared the Draft Accounts and Corporation Tax Return …" at bounding box center [738, 294] width 675 height 397
click at [956, 569] on icon "button" at bounding box center [958, 569] width 13 height 13
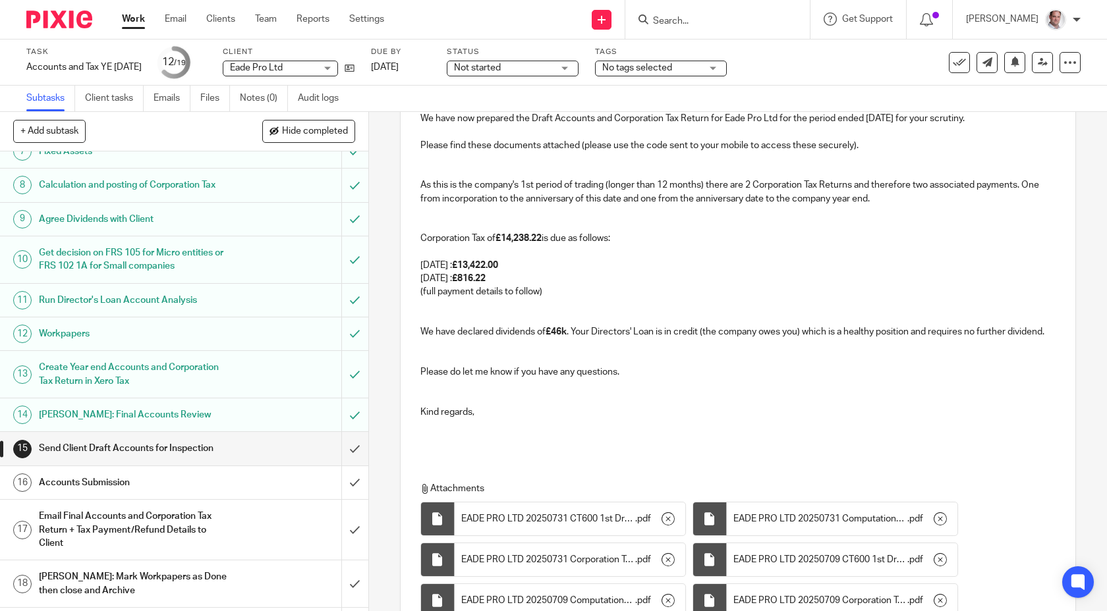
scroll to position [0, 0]
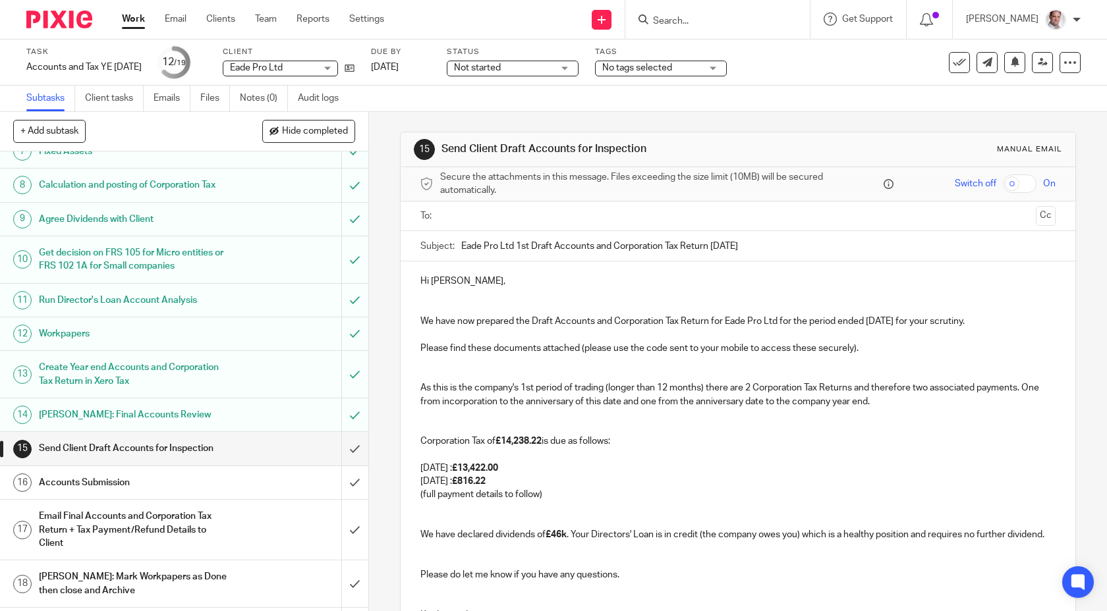
click at [1027, 184] on input "checkbox" at bounding box center [1020, 184] width 34 height 18
drag, startPoint x: 914, startPoint y: 320, endPoint x: 868, endPoint y: 320, distance: 46.1
click at [868, 320] on p "We have now prepared the Draft Accounts and Corporation Tax Return for Eade Pro…" at bounding box center [738, 321] width 636 height 13
copy p "31 Jul 2025"
drag, startPoint x: 762, startPoint y: 242, endPoint x: 712, endPoint y: 246, distance: 50.2
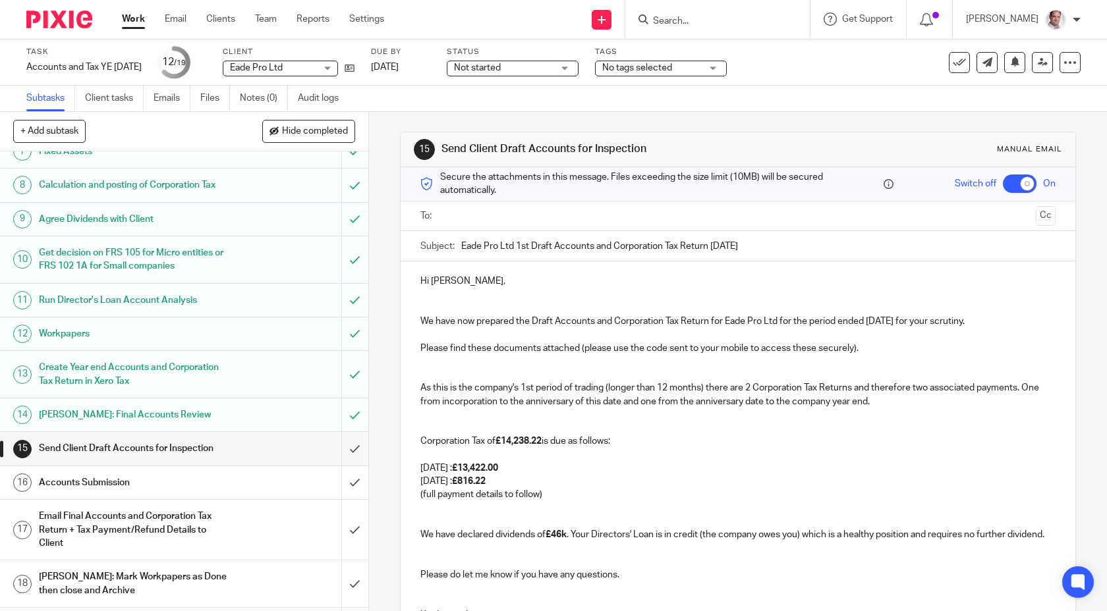
click at [712, 246] on input "Eade Pro Ltd 1st Draft Accounts and Corporation Tax Return [DATE]" at bounding box center [758, 246] width 595 height 30
click at [487, 219] on input "text" at bounding box center [738, 216] width 586 height 15
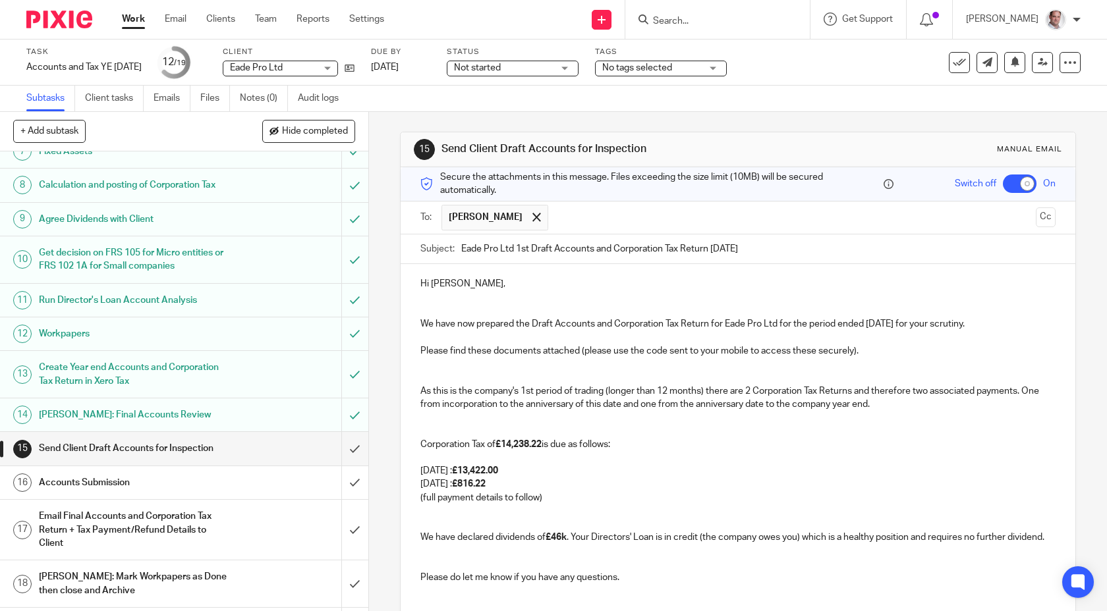
drag, startPoint x: 998, startPoint y: 324, endPoint x: 418, endPoint y: 327, distance: 579.7
click at [418, 327] on div "Hi Winston, We have now prepared the Draft Accounts and Corporation Tax Return …" at bounding box center [738, 462] width 675 height 397
copy p "We have now prepared the Draft Accounts and Corporation Tax Return for Eade Pro…"
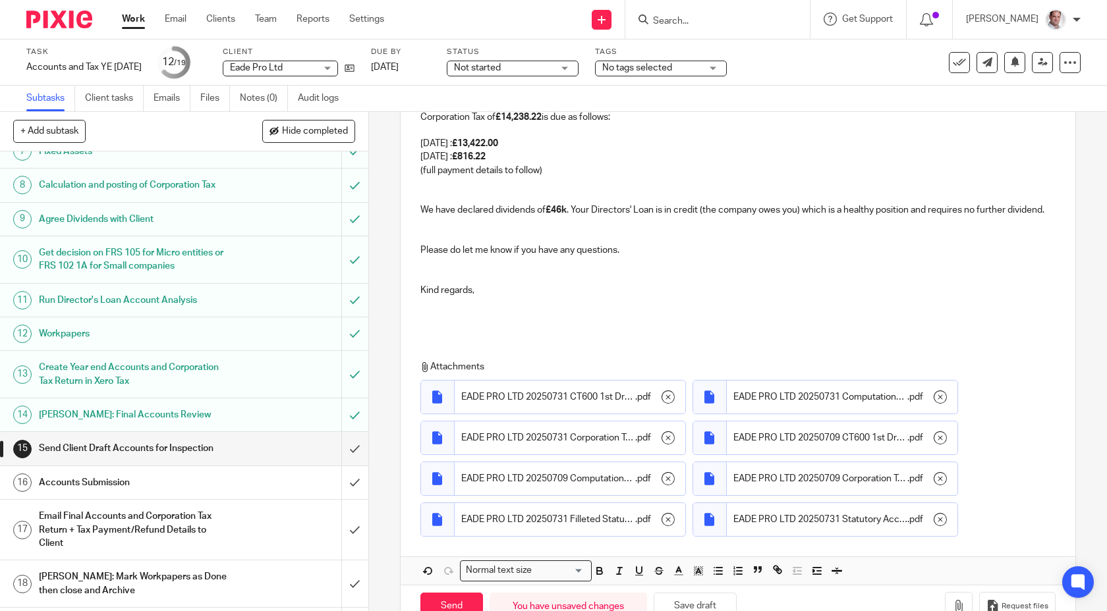
scroll to position [366, 0]
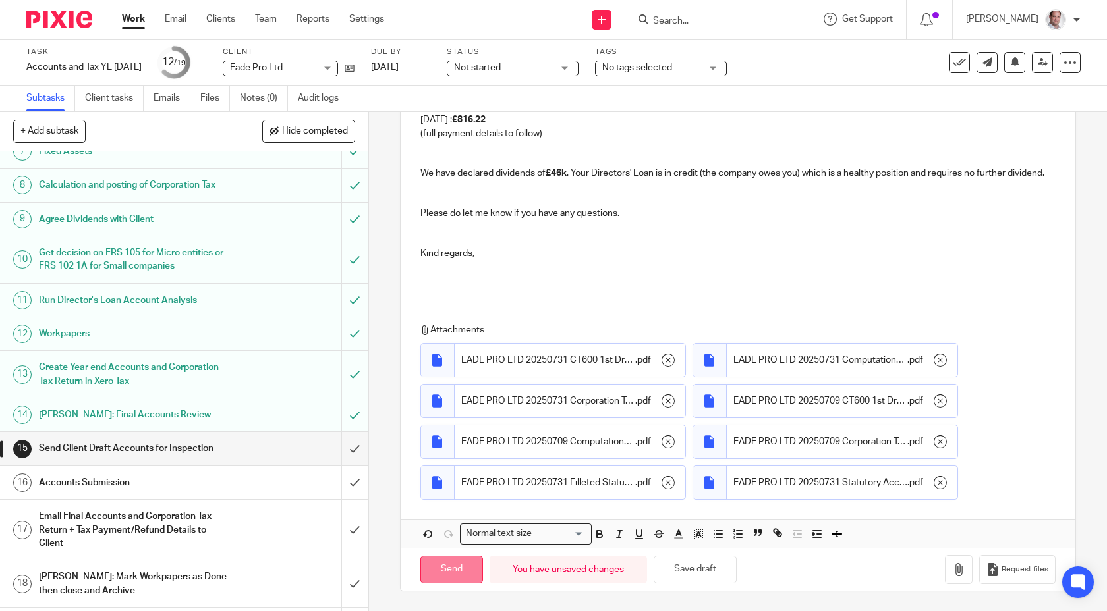
click at [437, 571] on input "Send" at bounding box center [451, 570] width 63 height 28
checkbox input "false"
type input "Sent"
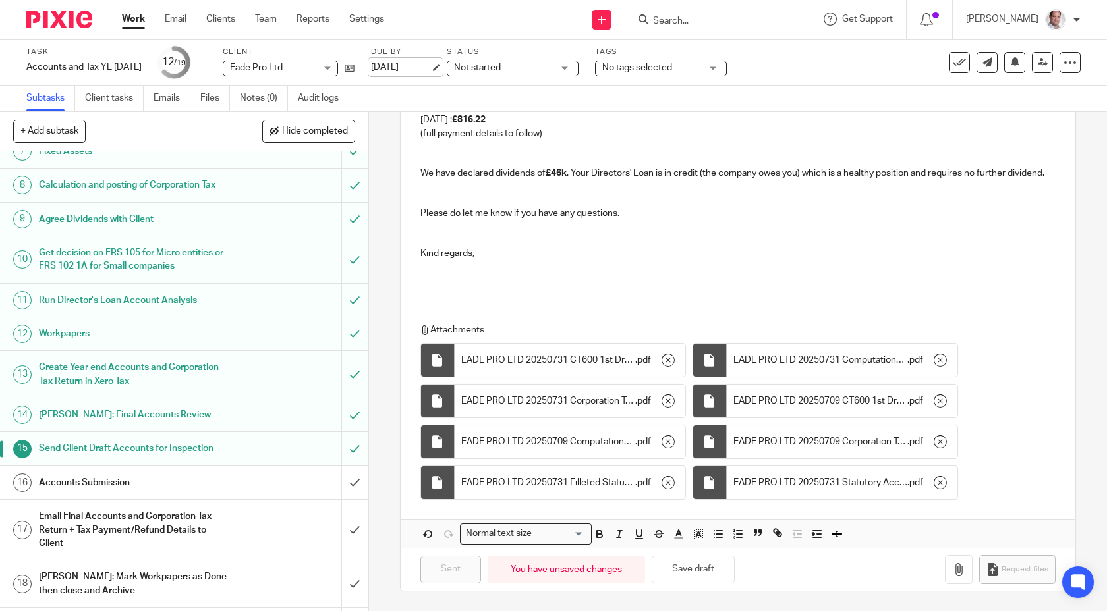
click at [428, 69] on link "[DATE]" at bounding box center [400, 68] width 59 height 14
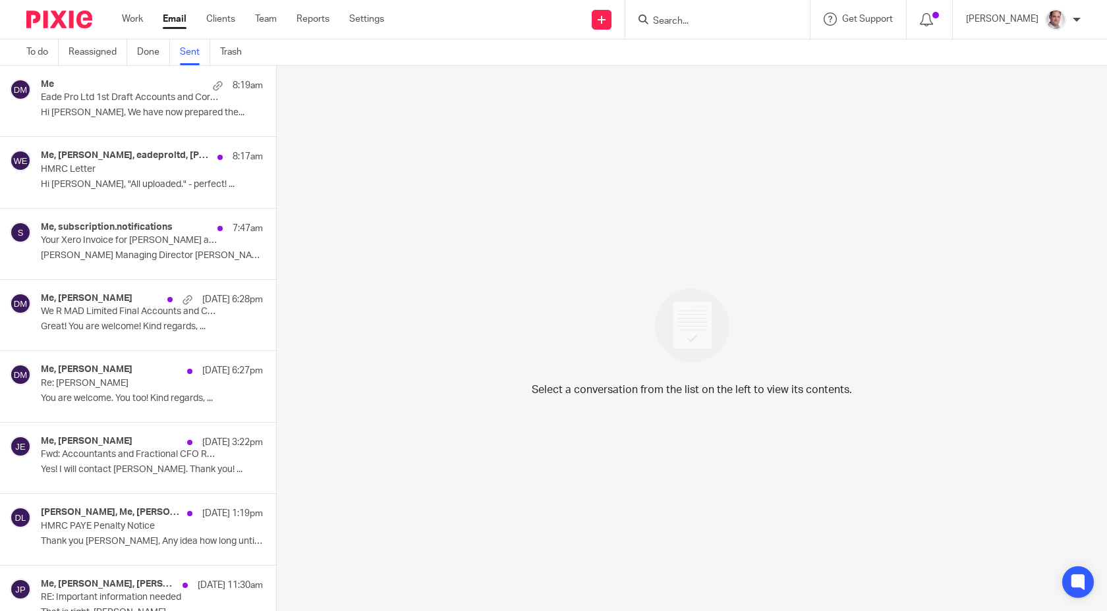
click at [117, 97] on p "Eade Pro Ltd 1st Draft Accounts and Corporation Tax Return [DATE]" at bounding box center [130, 97] width 178 height 11
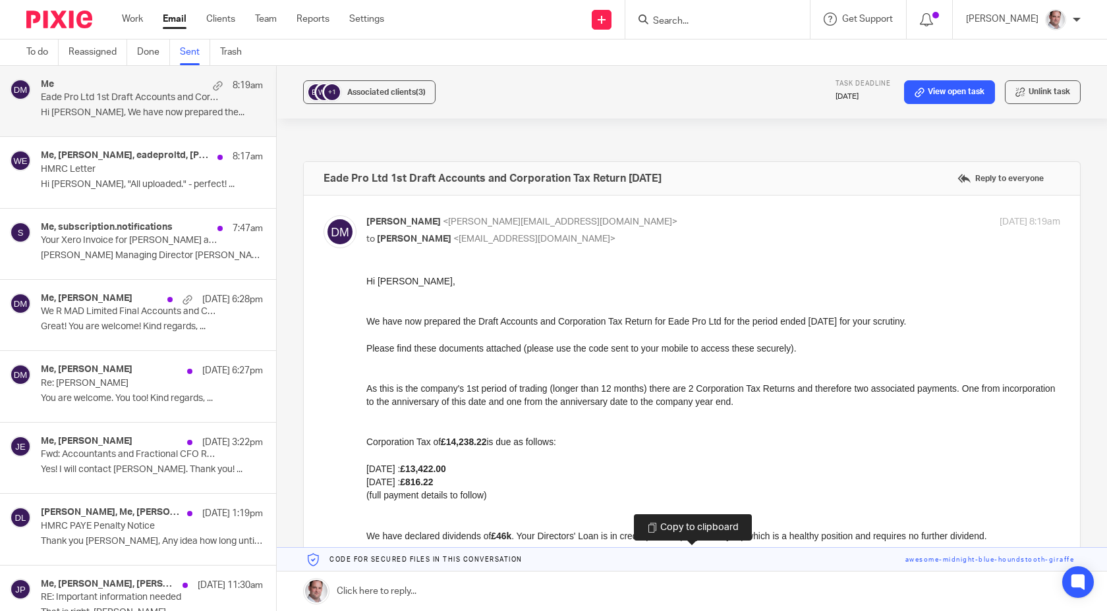
click at [994, 561] on link at bounding box center [692, 560] width 830 height 24
